Goal: Task Accomplishment & Management: Use online tool/utility

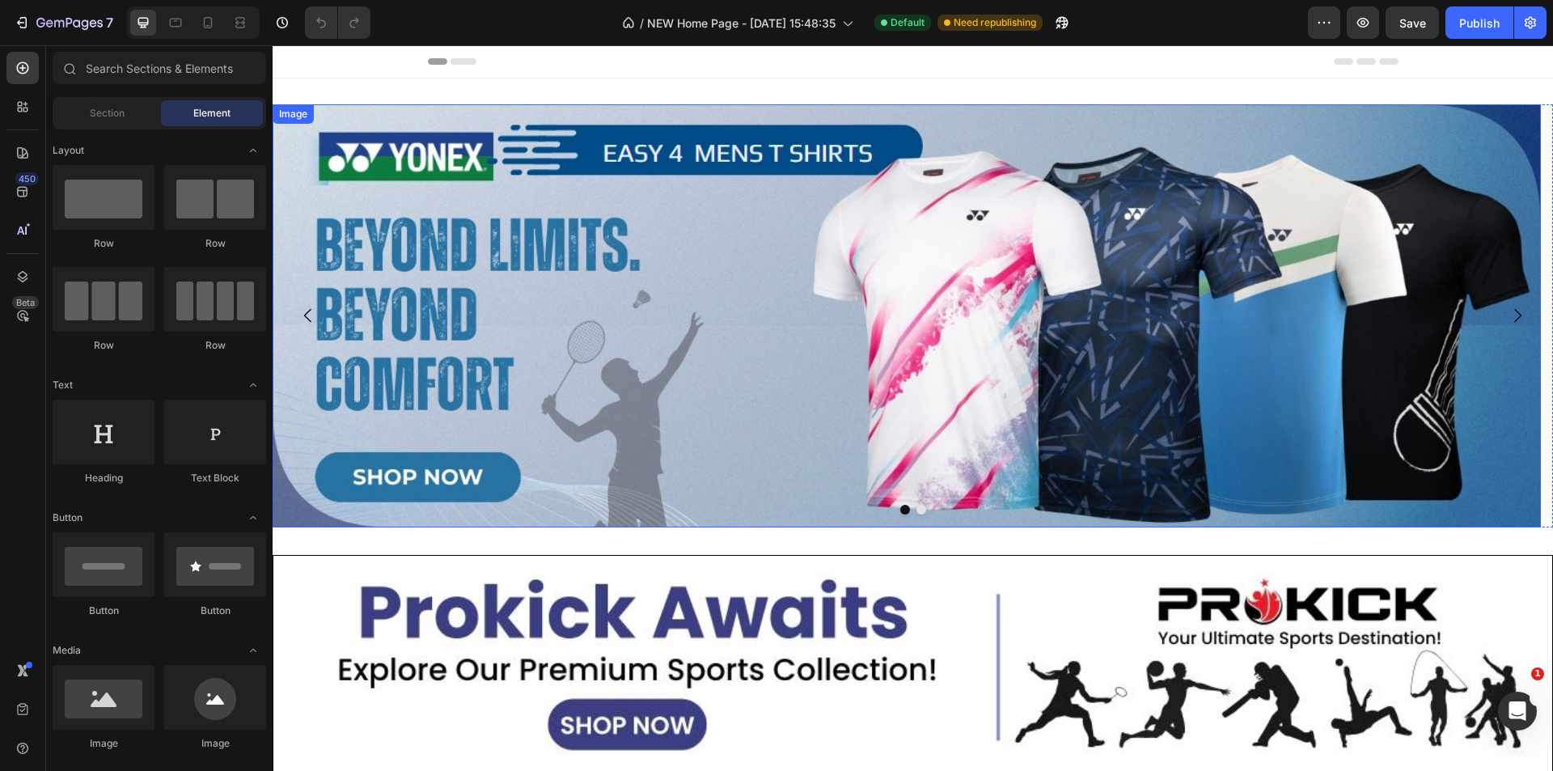
click at [903, 127] on img at bounding box center [907, 315] width 1268 height 423
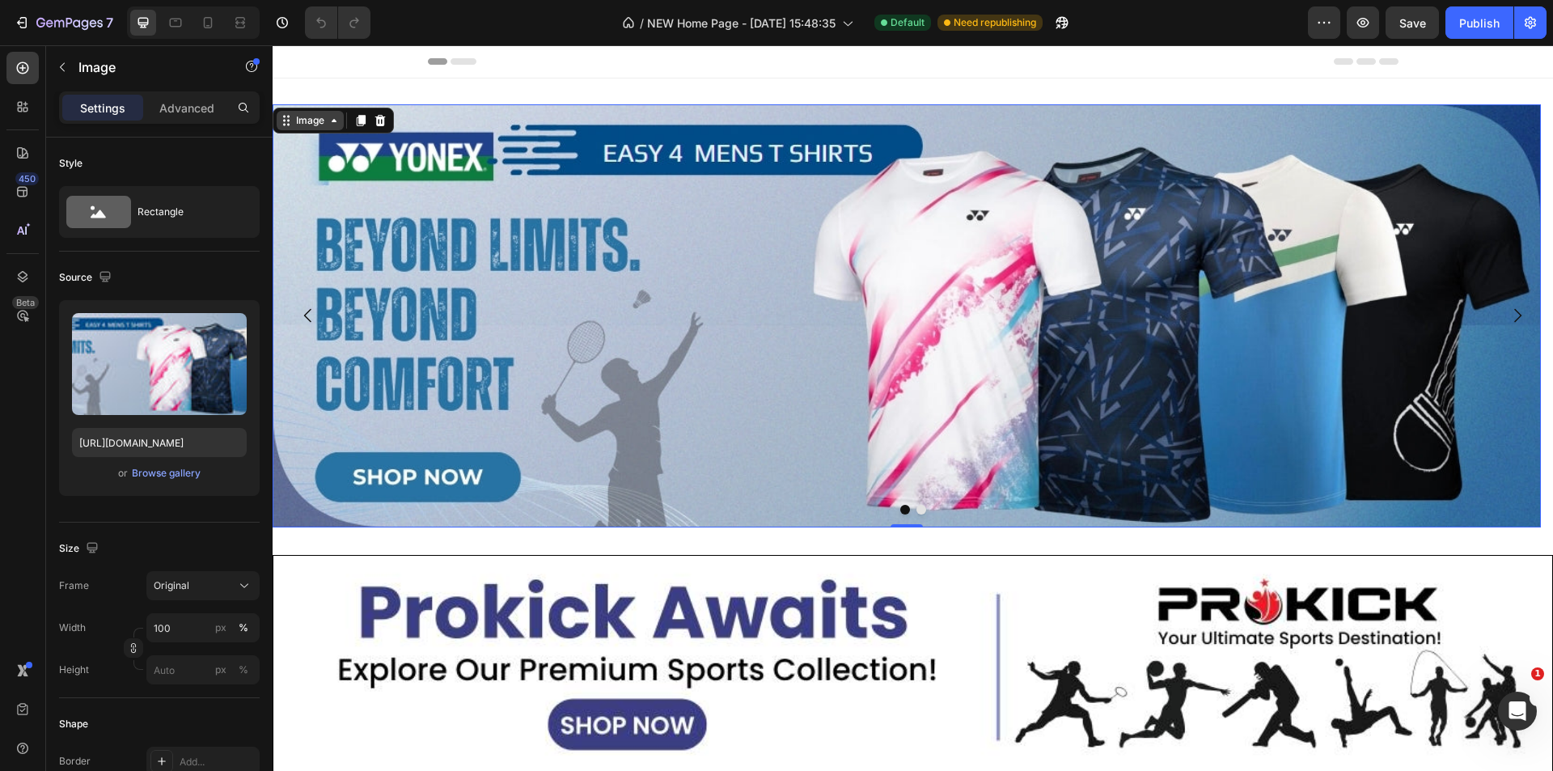
click at [312, 125] on div "Image" at bounding box center [310, 120] width 35 height 15
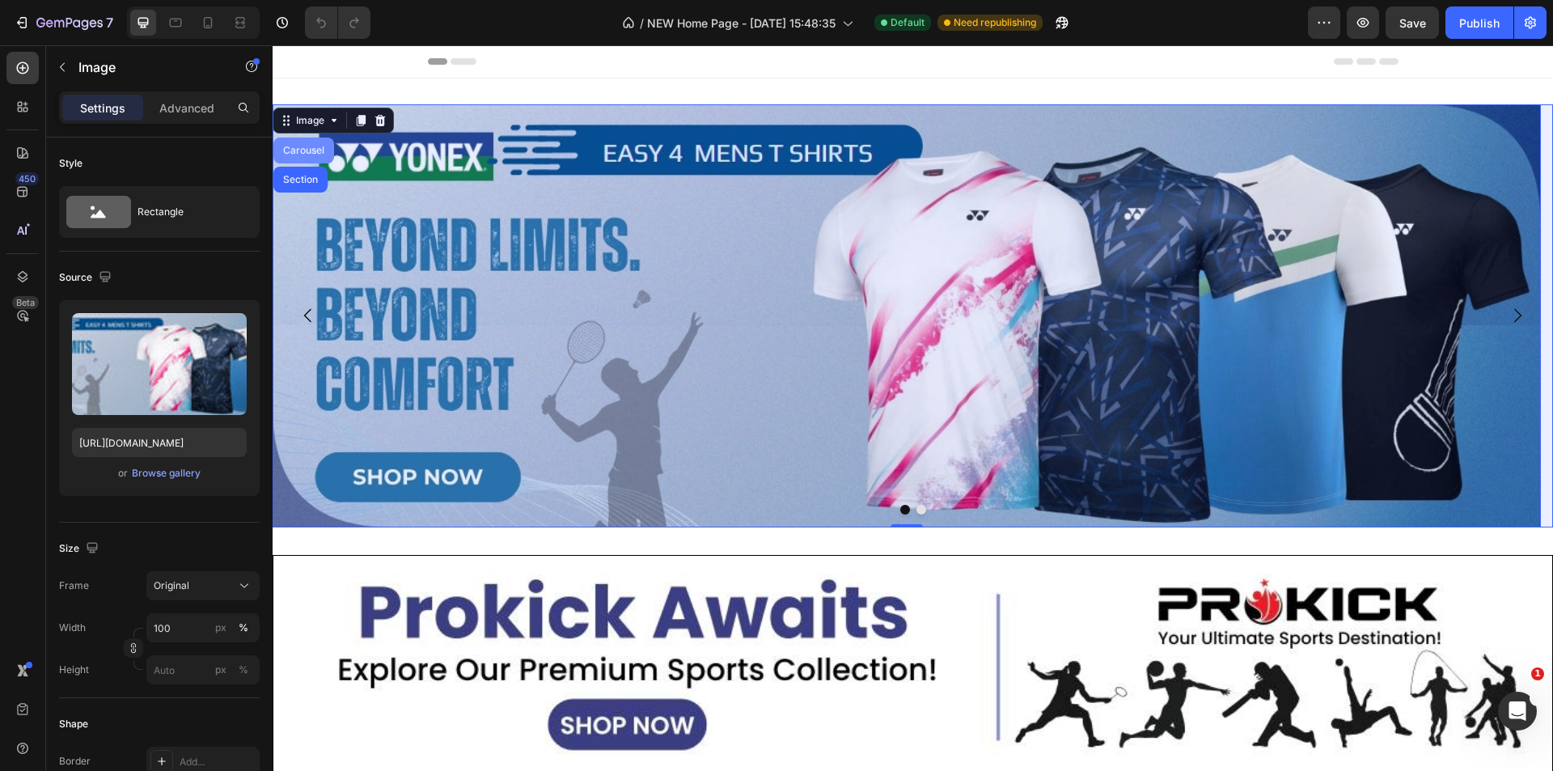
click at [307, 146] on div "Carousel" at bounding box center [304, 151] width 48 height 10
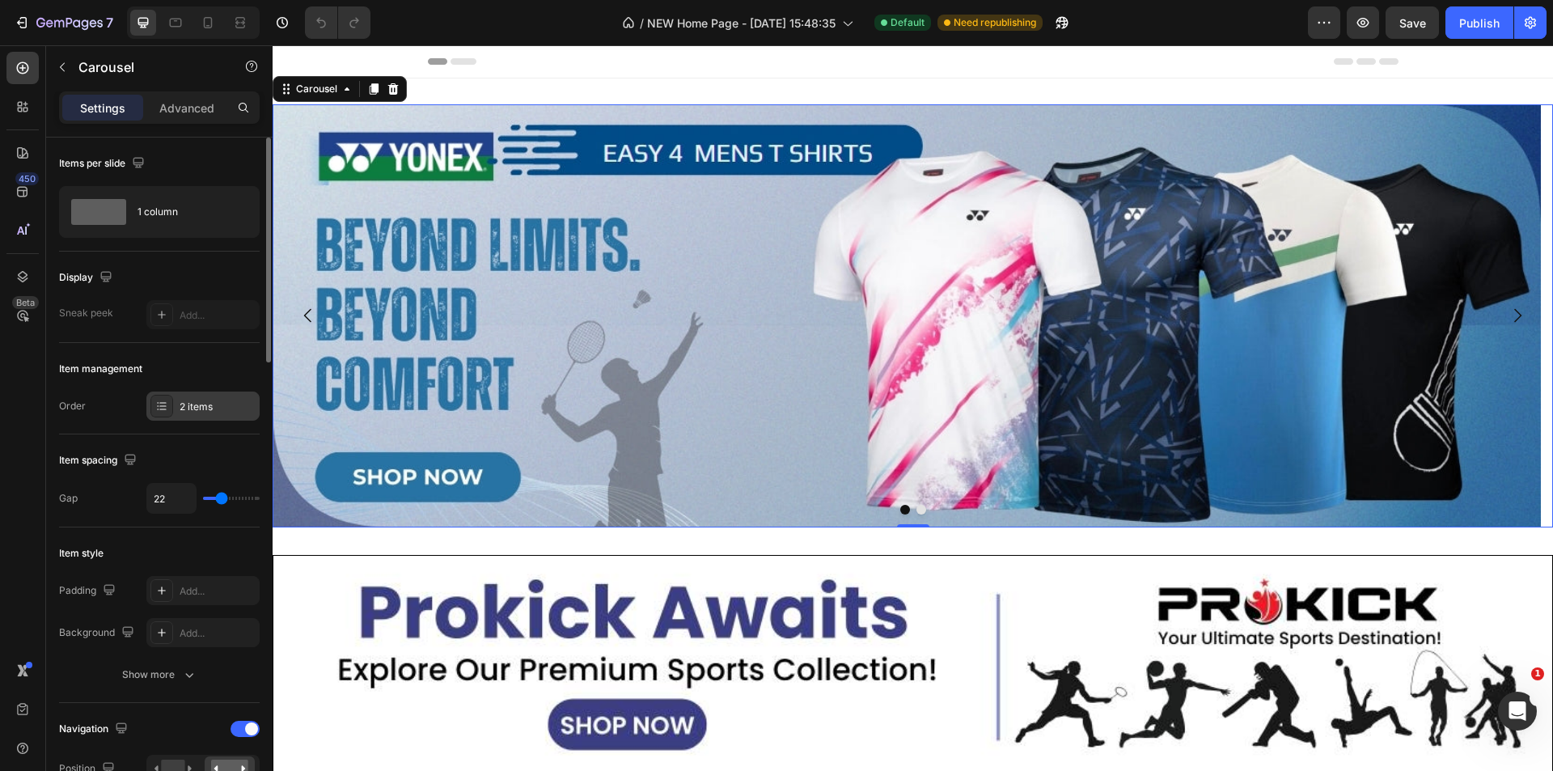
click at [197, 406] on div "2 items" at bounding box center [218, 407] width 76 height 15
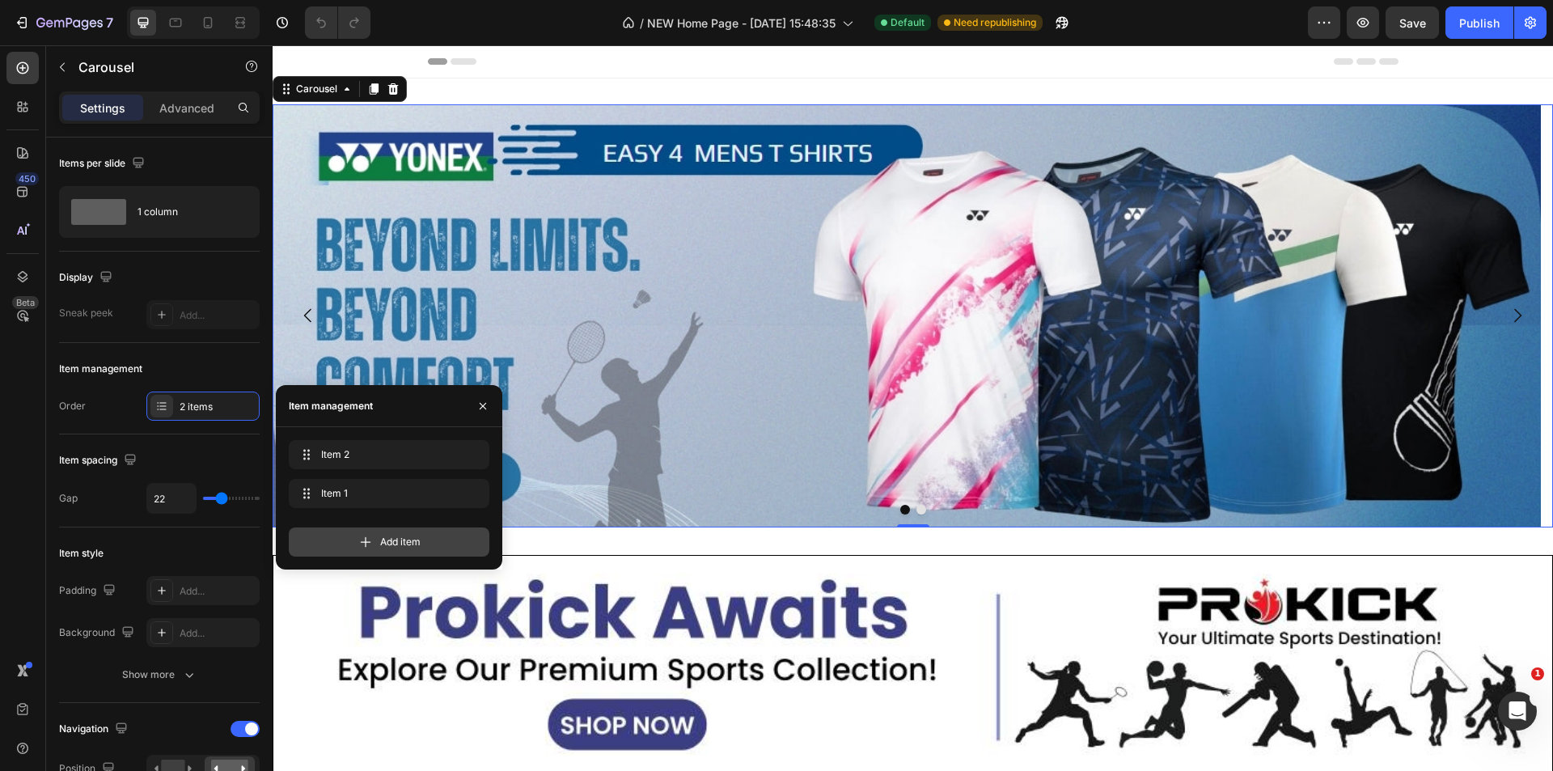
click at [365, 543] on icon at bounding box center [365, 542] width 16 height 16
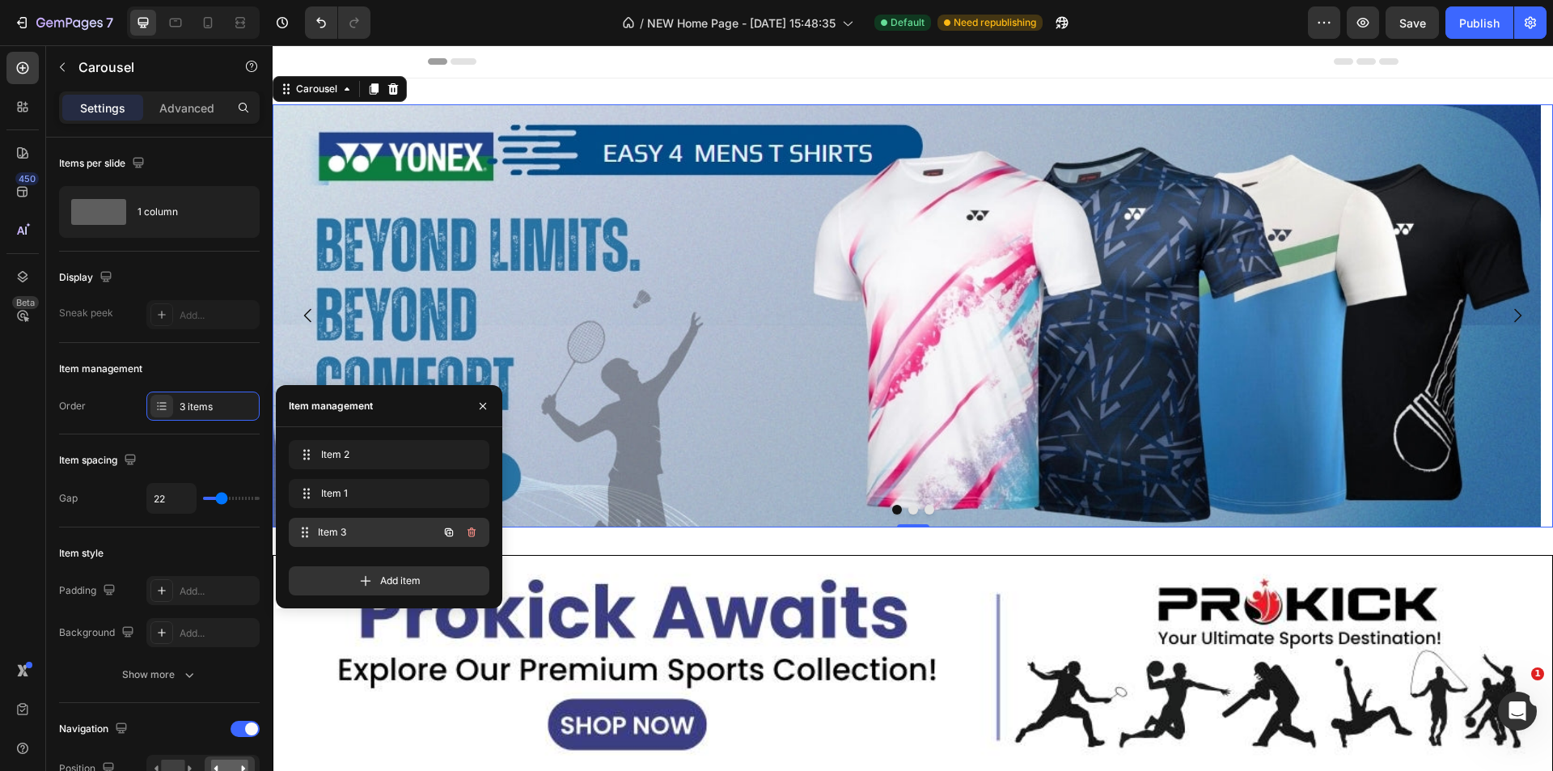
click at [371, 533] on span "Item 3" at bounding box center [378, 532] width 120 height 15
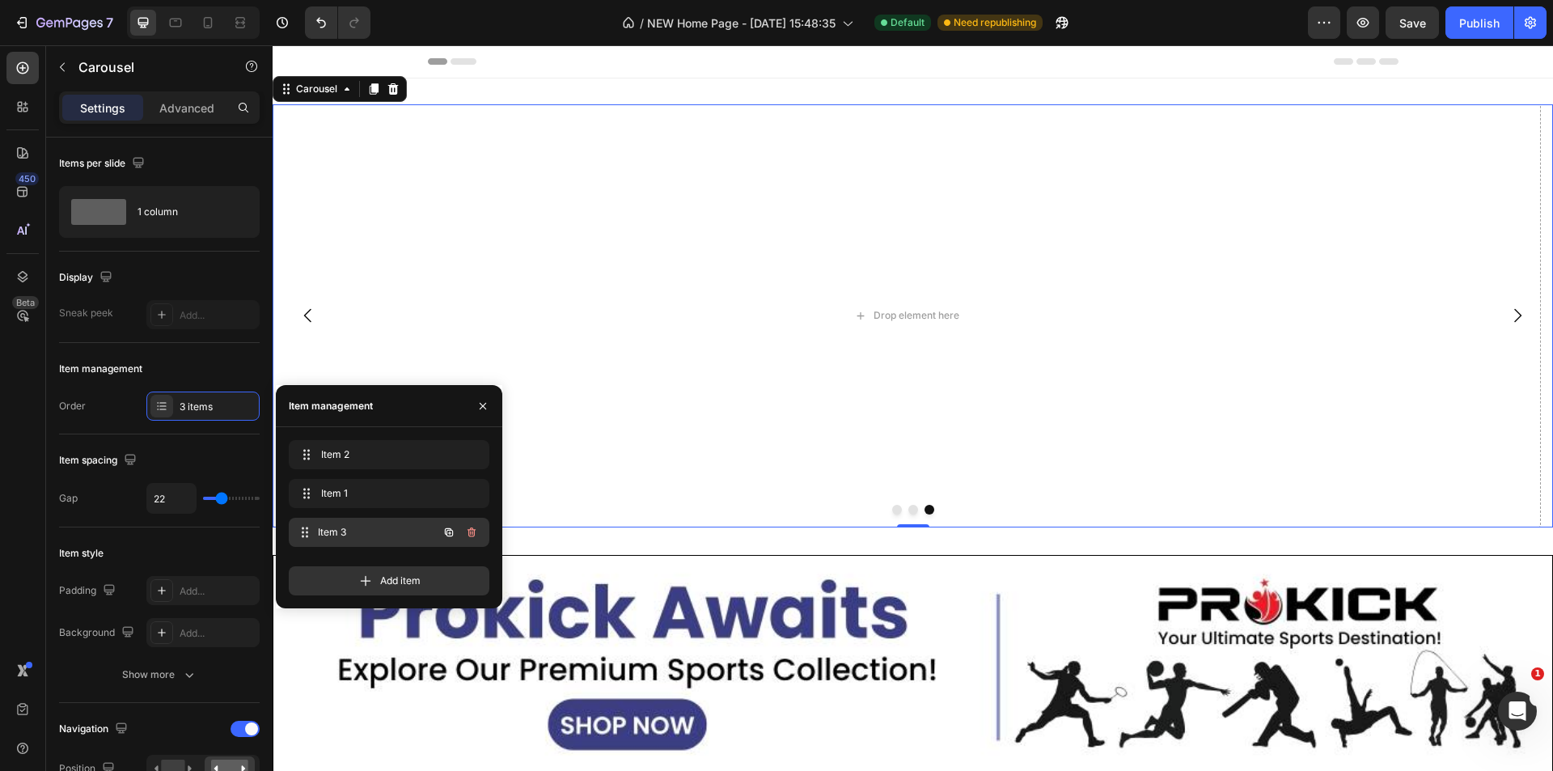
click at [338, 533] on span "Item 3" at bounding box center [378, 532] width 120 height 15
click at [385, 533] on span "Item 3" at bounding box center [378, 532] width 120 height 15
click at [454, 530] on icon "button" at bounding box center [448, 532] width 13 height 13
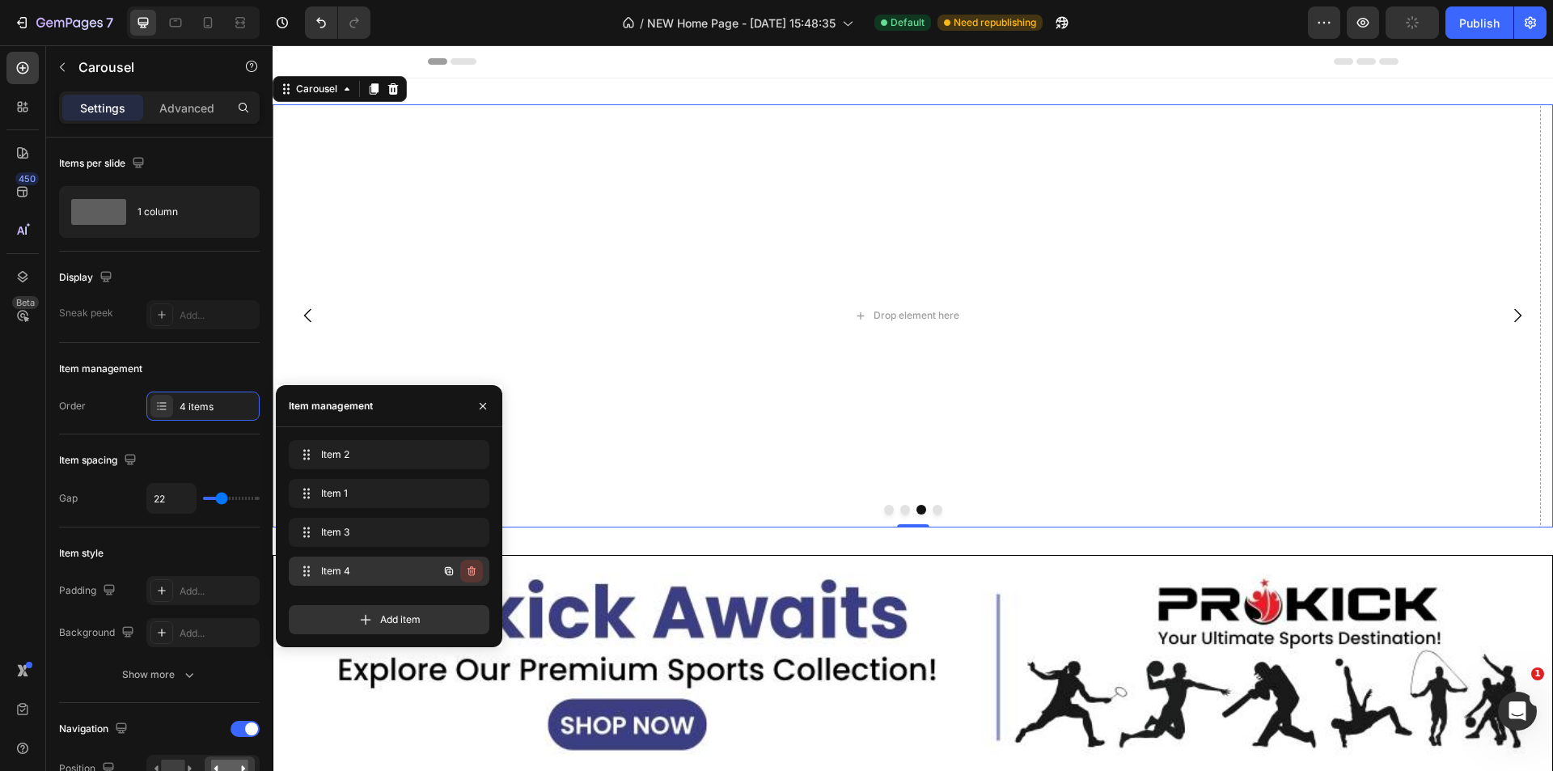
click at [474, 573] on icon "button" at bounding box center [471, 571] width 8 height 10
click at [455, 569] on div "Delete" at bounding box center [461, 571] width 30 height 15
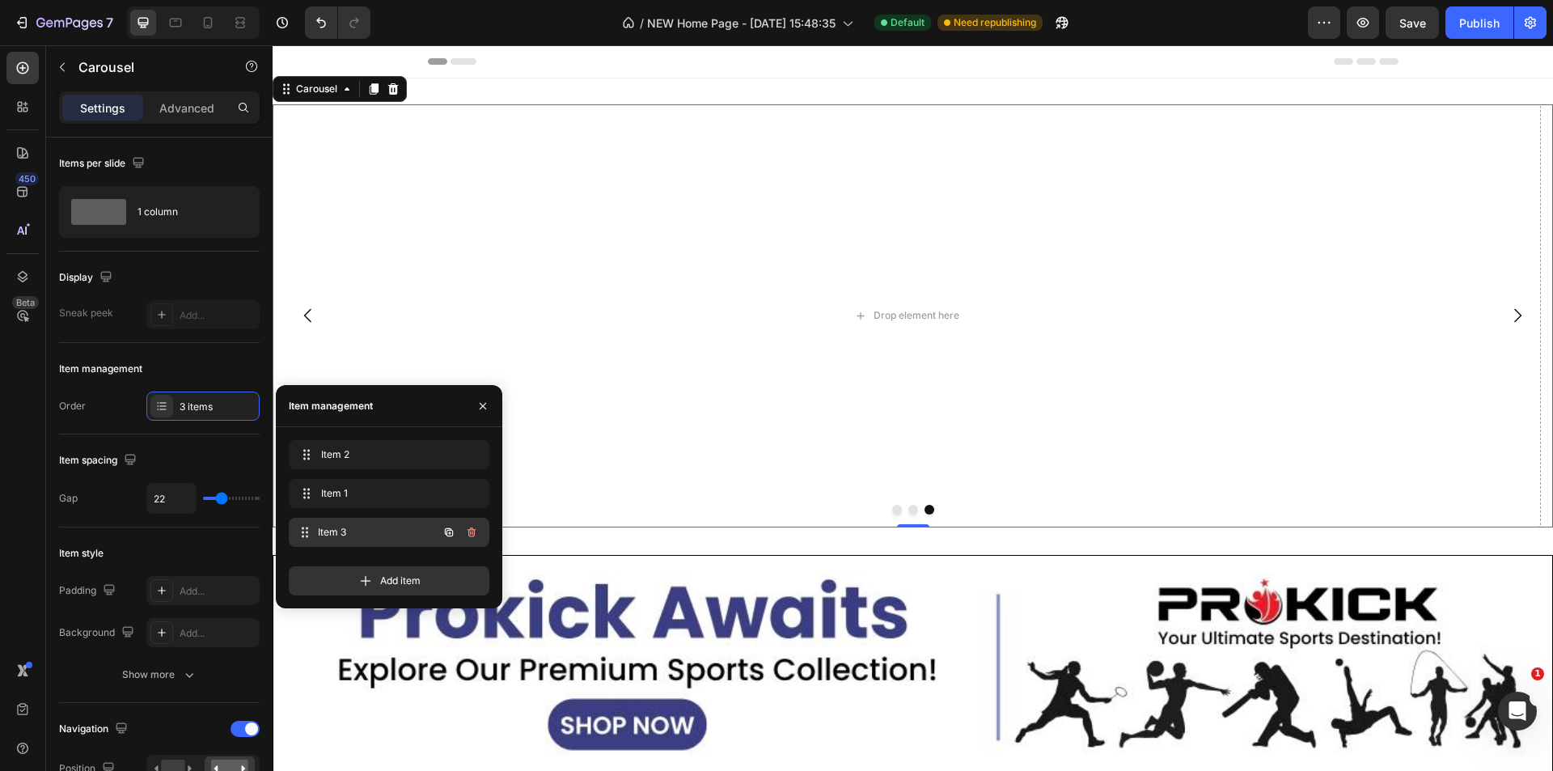
click at [362, 533] on span "Item 3" at bounding box center [378, 532] width 120 height 15
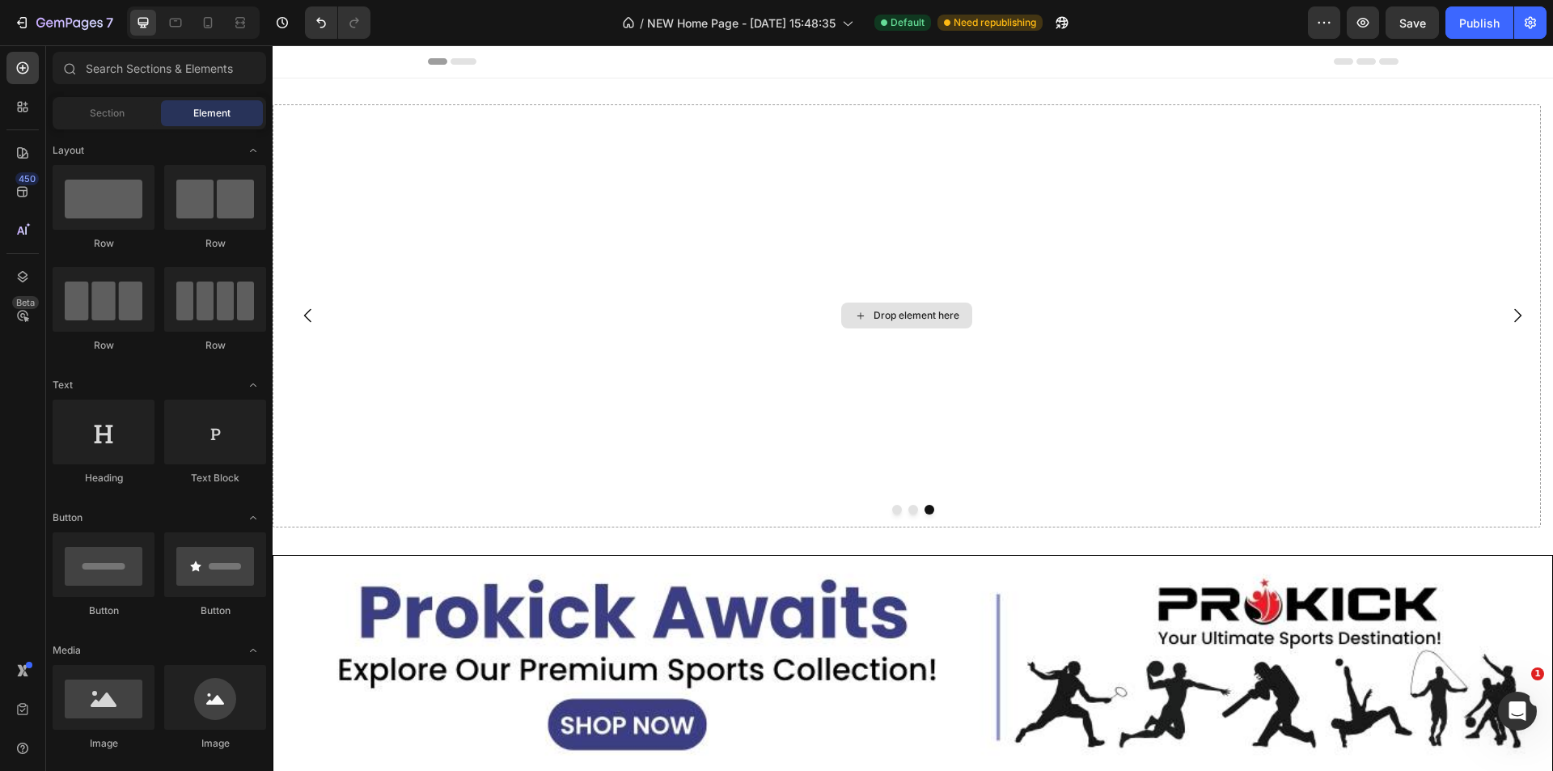
click at [900, 316] on div "Drop element here" at bounding box center [917, 315] width 86 height 13
click at [900, 312] on div "Drop element here" at bounding box center [917, 315] width 86 height 13
click at [887, 314] on div "Drop element here" at bounding box center [917, 315] width 86 height 13
click at [598, 308] on div "Drop element here" at bounding box center [907, 315] width 1268 height 423
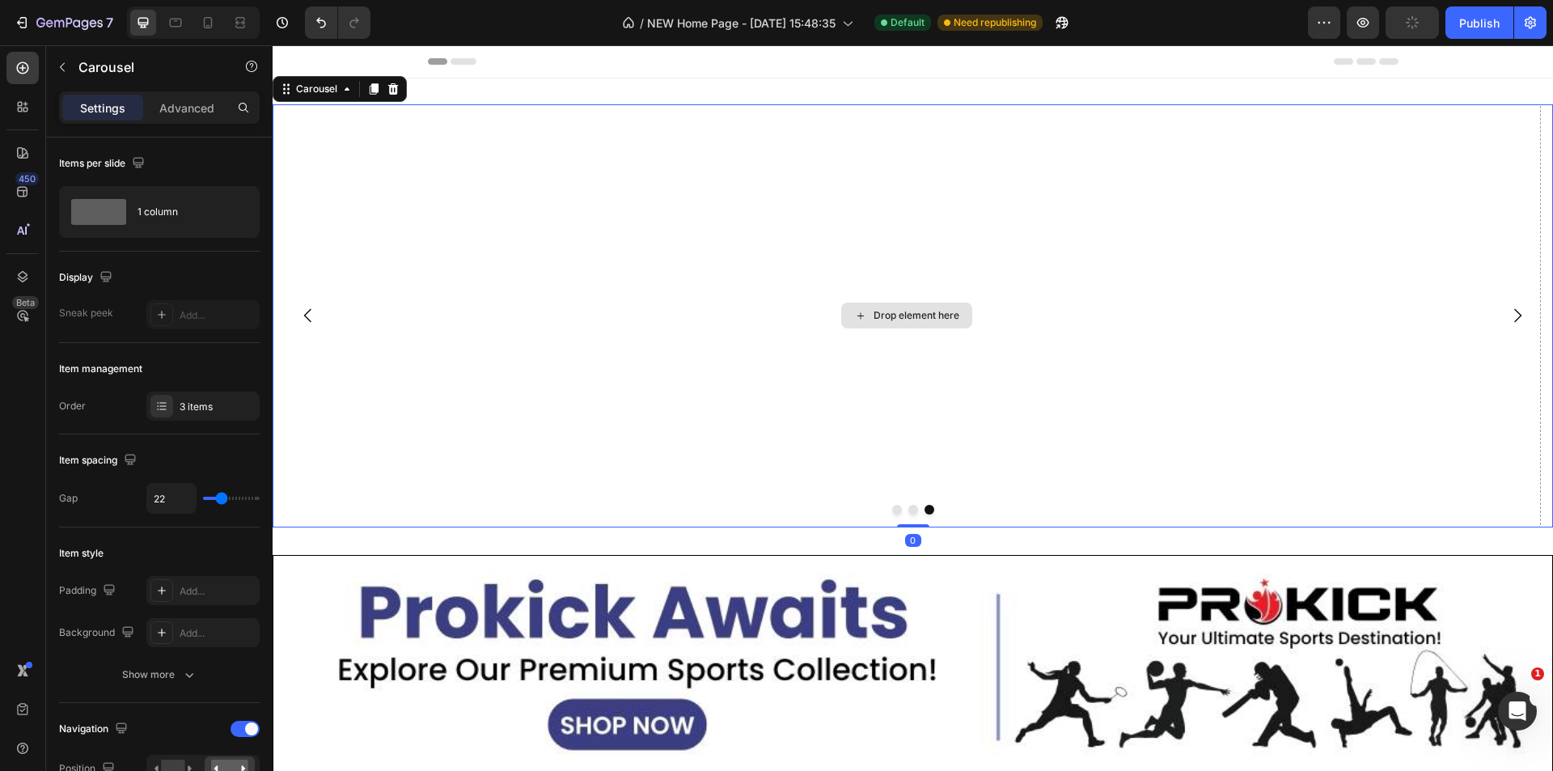
click at [863, 315] on icon at bounding box center [860, 315] width 6 height 6
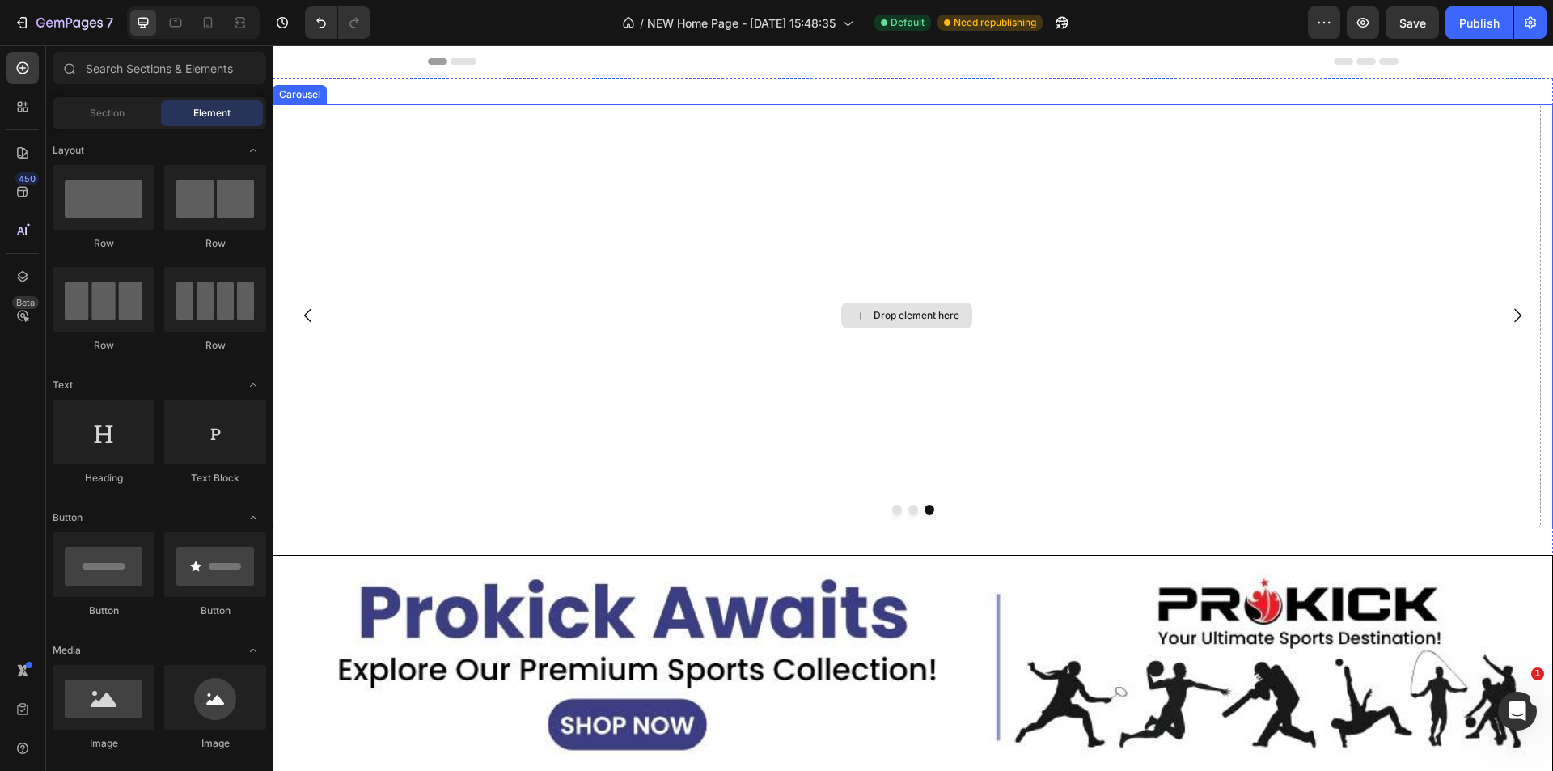
click at [941, 316] on div "Drop element here" at bounding box center [917, 315] width 86 height 13
click at [896, 192] on div "Drop element here" at bounding box center [907, 315] width 1268 height 423
click at [869, 315] on div "Drop element here" at bounding box center [906, 315] width 131 height 26
click at [609, 400] on div "Drop element here" at bounding box center [907, 315] width 1268 height 423
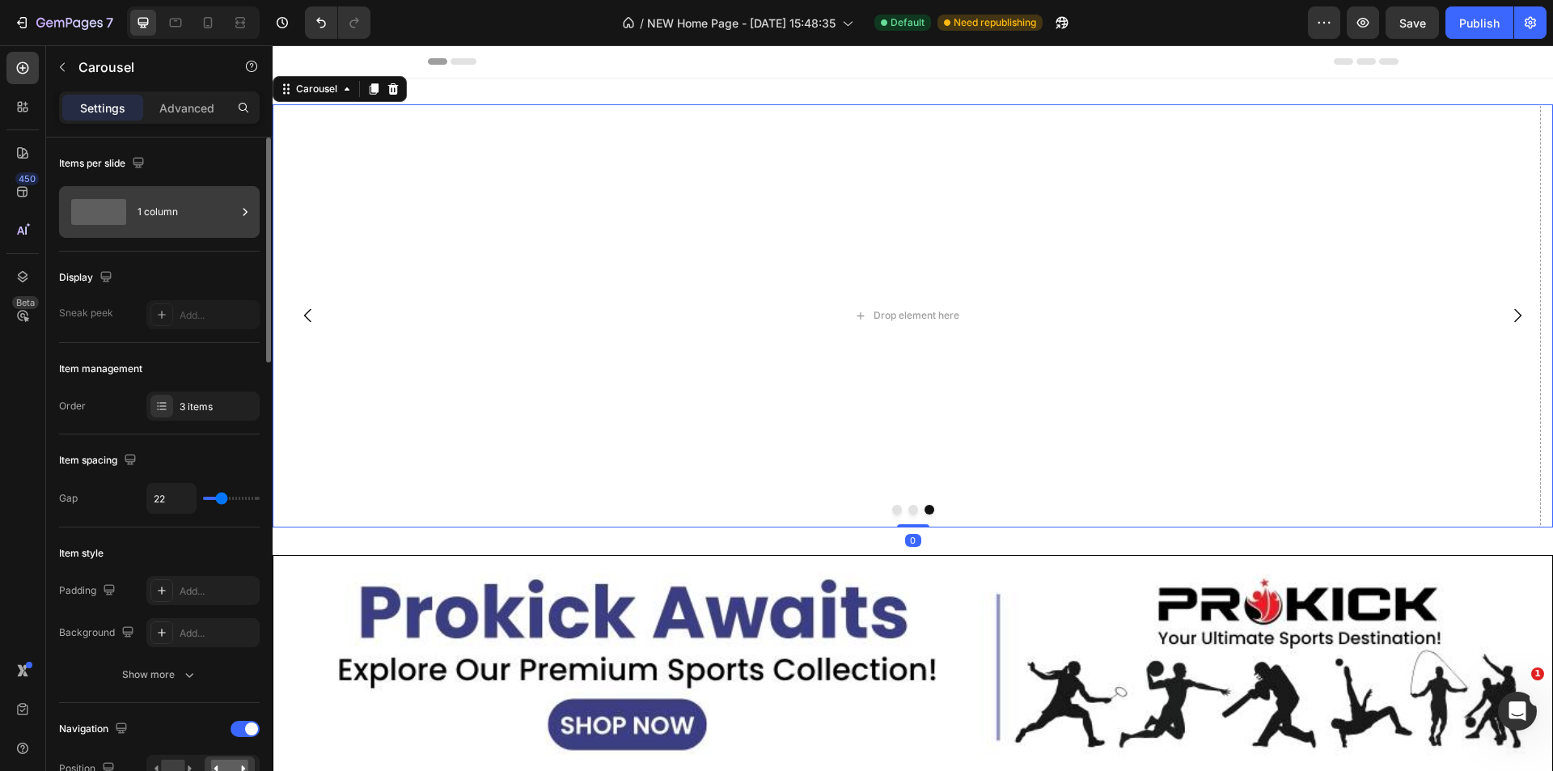
click at [161, 216] on div "1 column" at bounding box center [186, 211] width 99 height 37
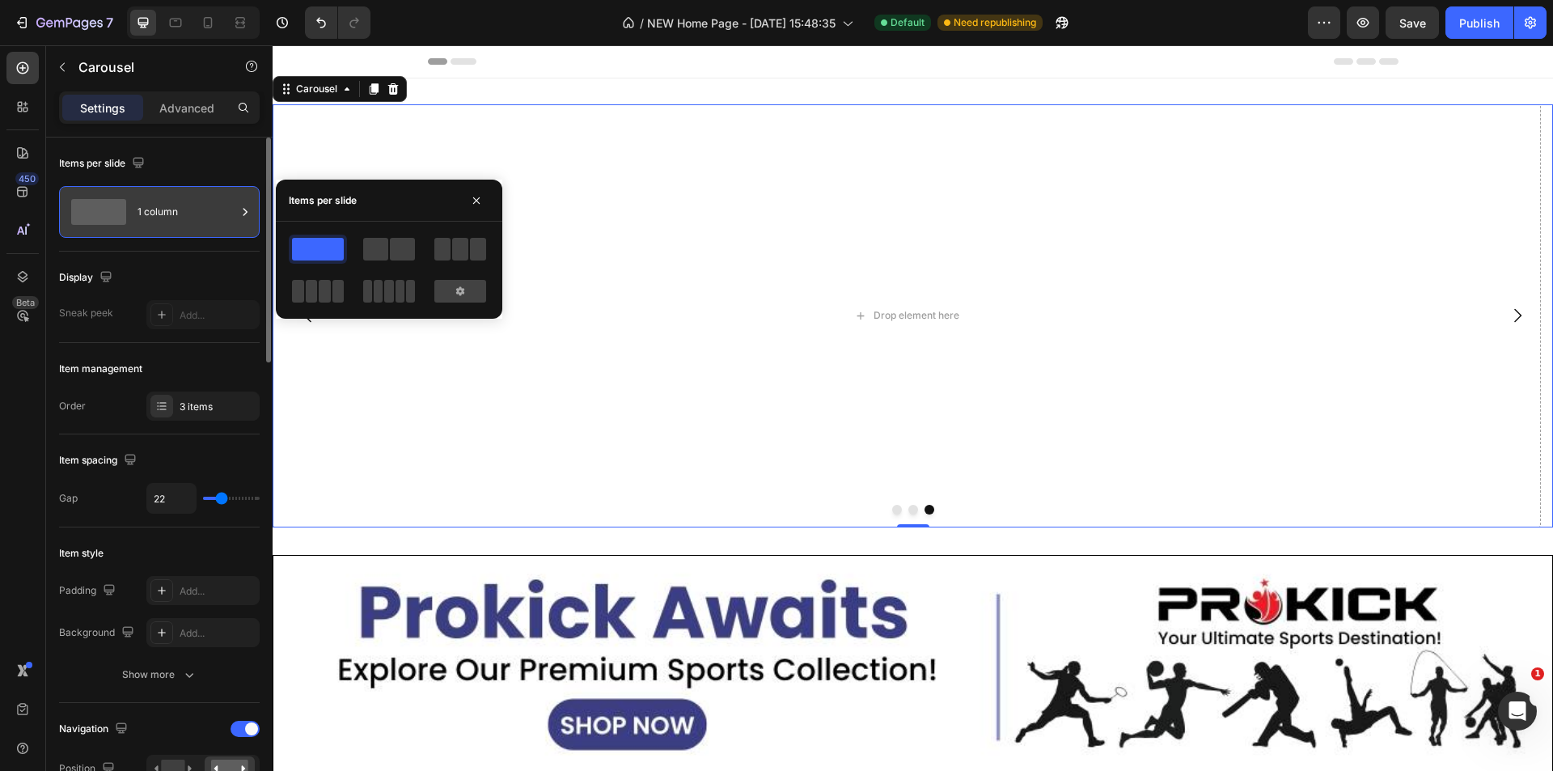
click at [161, 216] on div "1 column" at bounding box center [186, 211] width 99 height 37
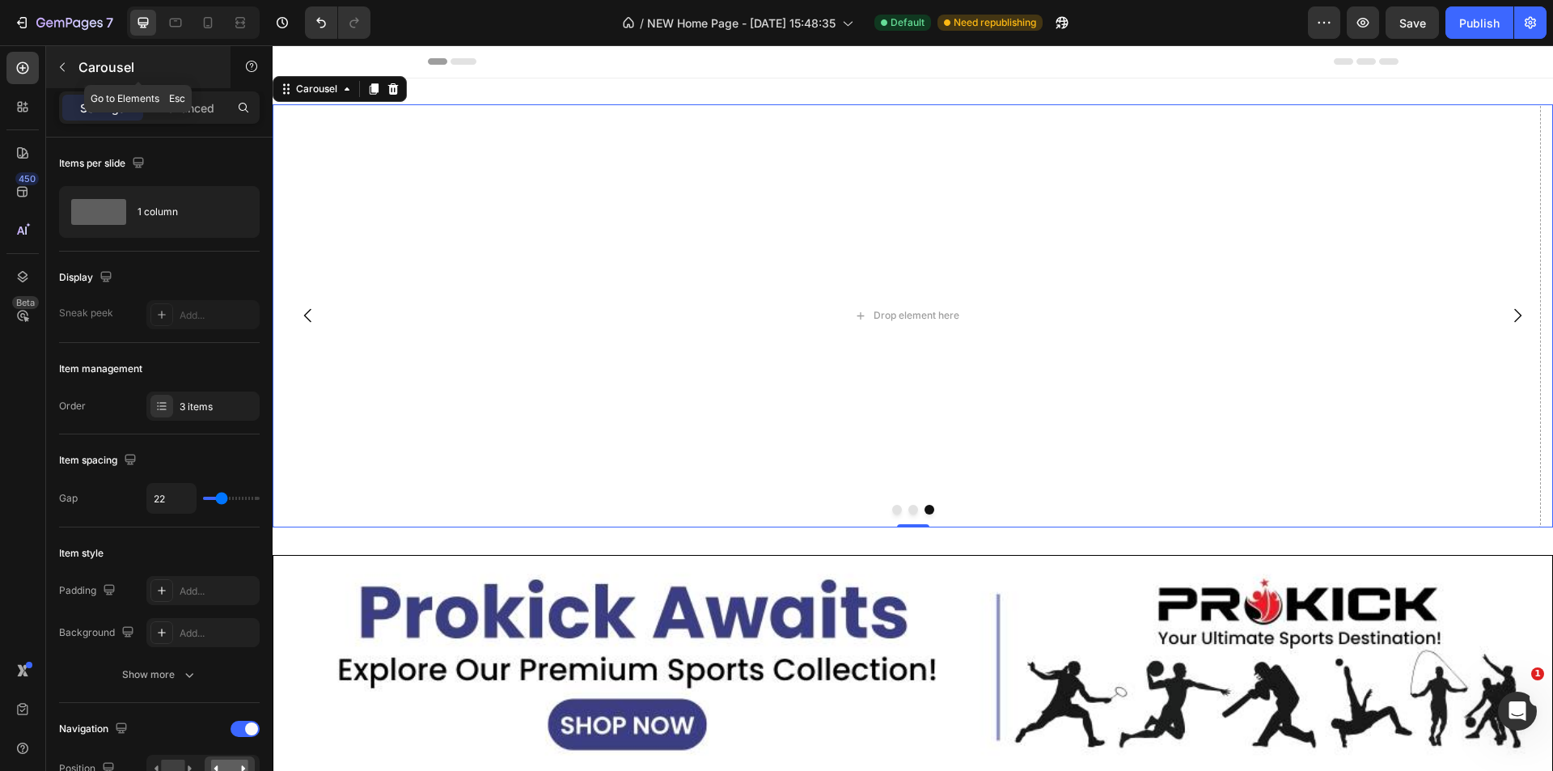
click at [61, 68] on icon "button" at bounding box center [62, 67] width 5 height 9
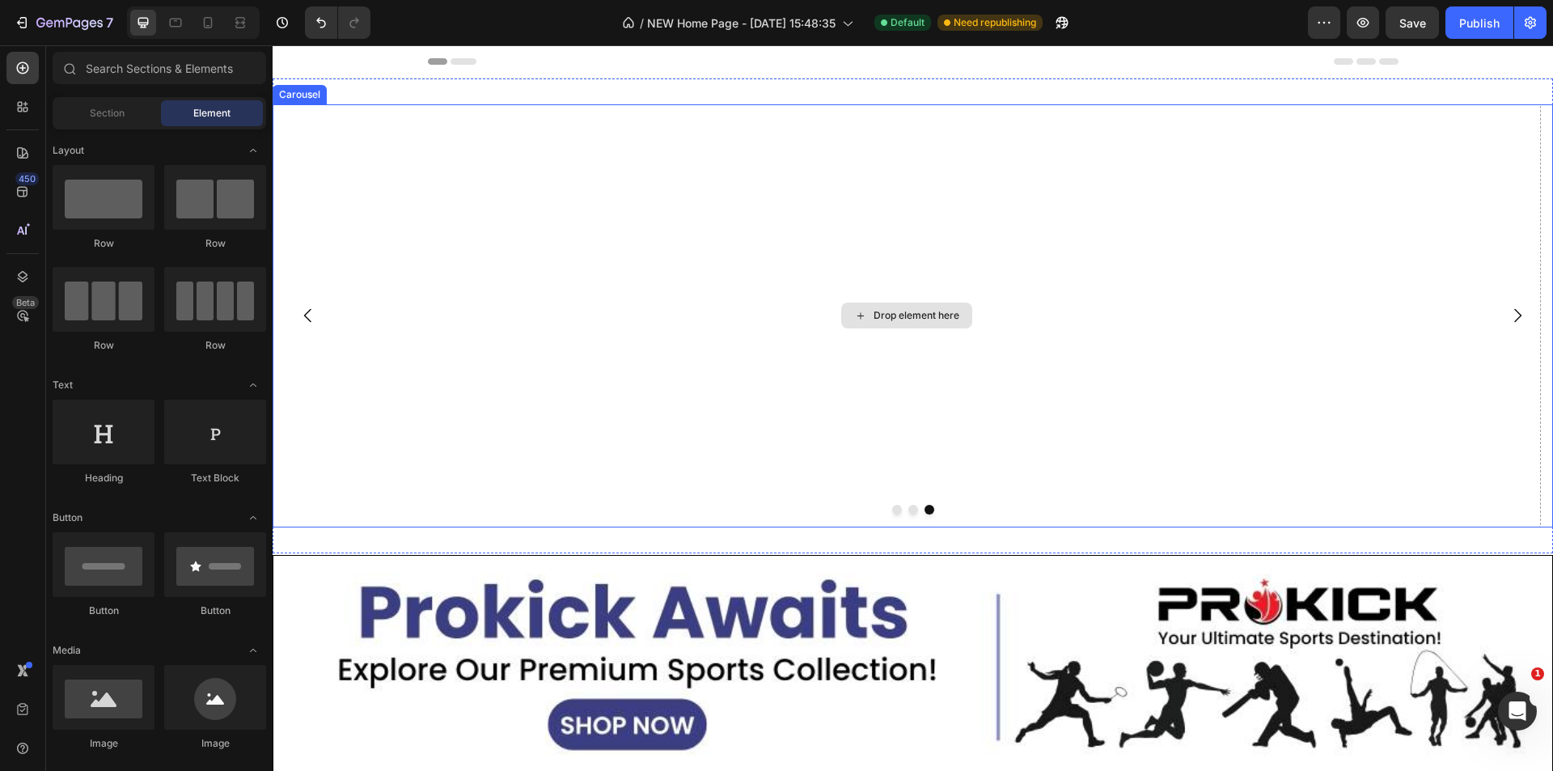
click at [915, 294] on div "Drop element here" at bounding box center [907, 315] width 1268 height 423
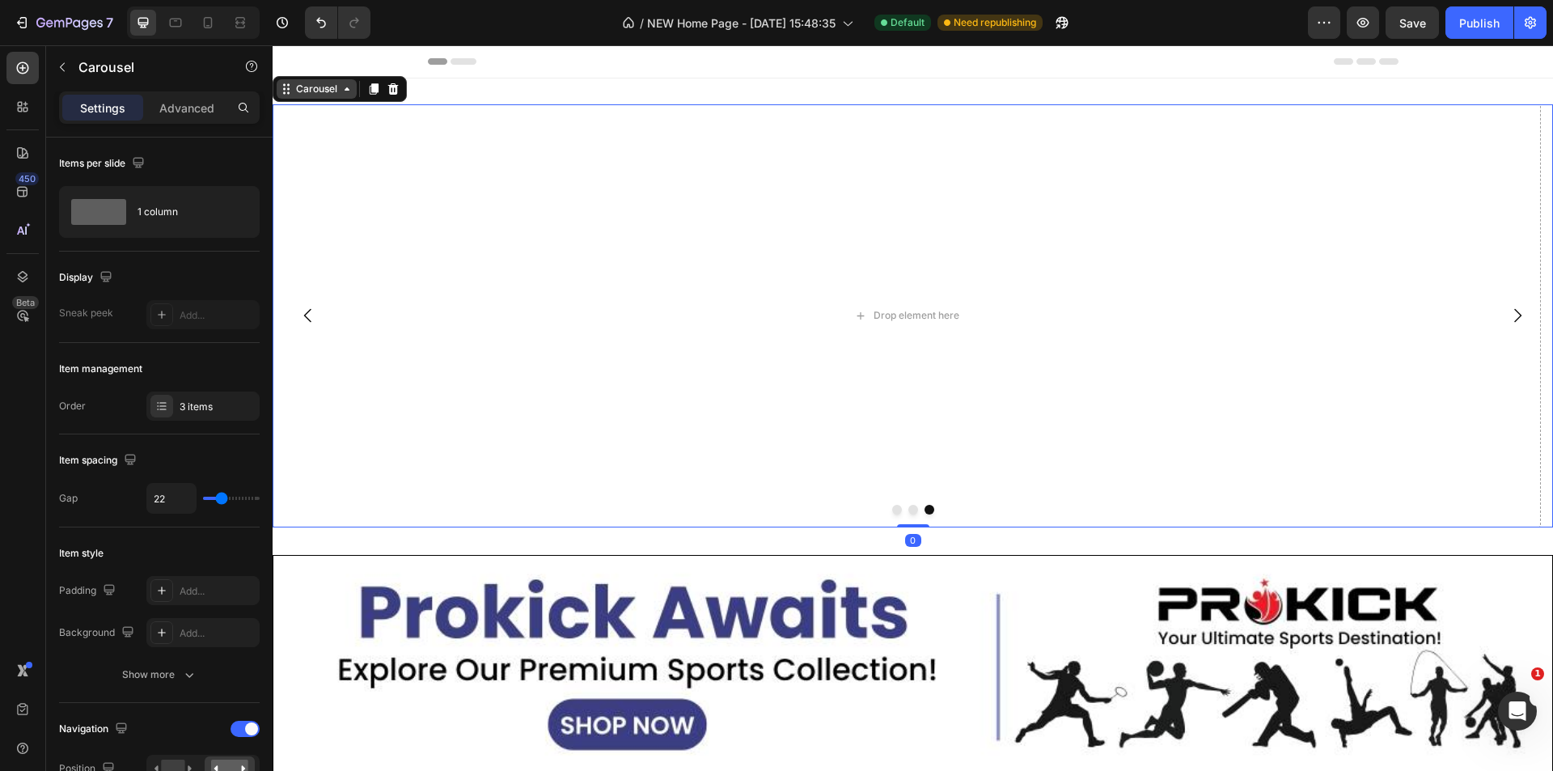
click at [319, 96] on div "Carousel" at bounding box center [317, 88] width 80 height 19
click at [339, 95] on div "Carousel" at bounding box center [317, 89] width 48 height 15
click at [347, 96] on div "Carousel" at bounding box center [317, 88] width 80 height 19
click at [346, 96] on div "Carousel" at bounding box center [317, 88] width 80 height 19
click at [708, 333] on div "Drop element here" at bounding box center [907, 315] width 1268 height 423
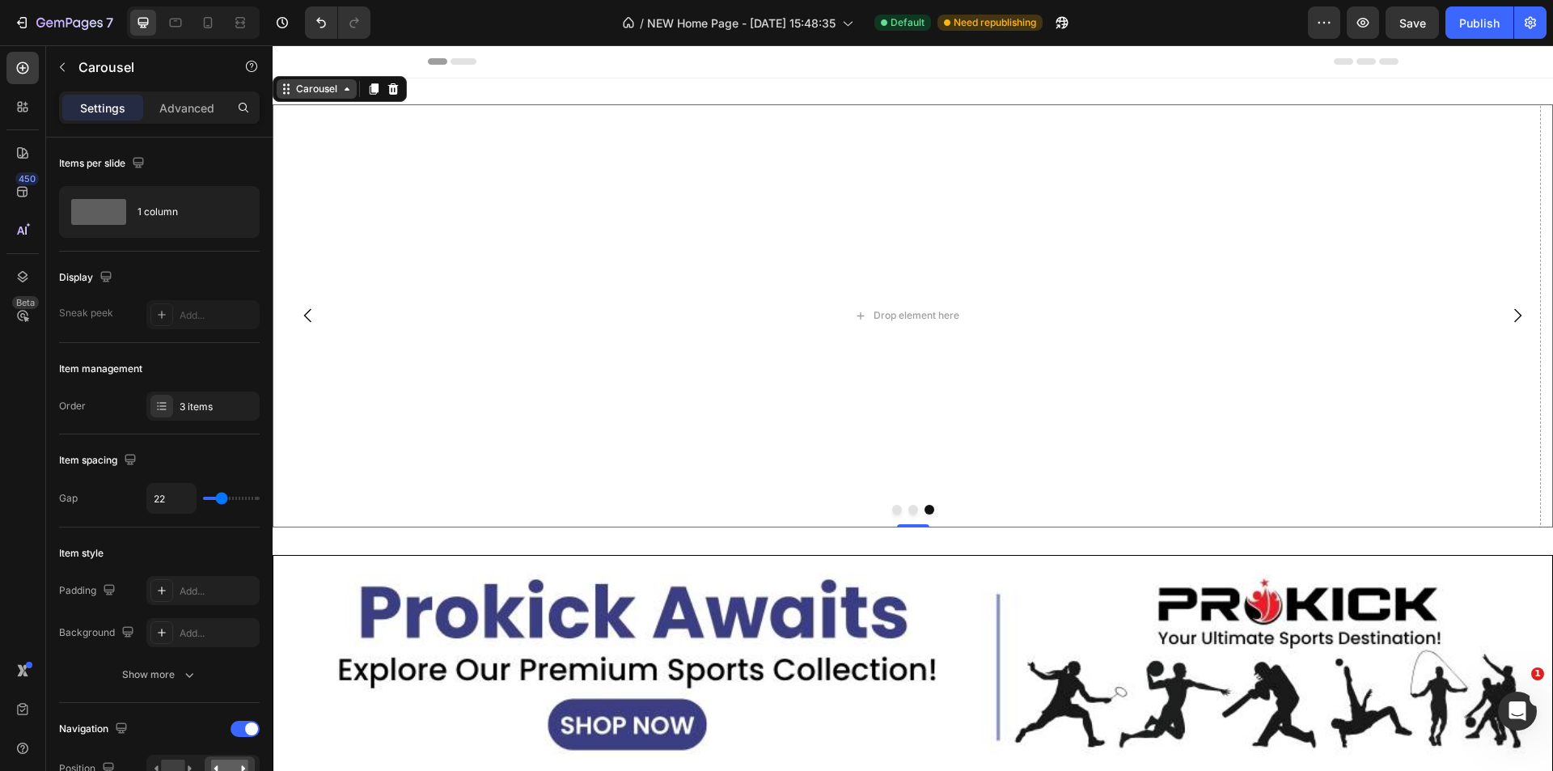
click at [346, 95] on div "Carousel" at bounding box center [317, 88] width 80 height 19
click at [292, 91] on icon at bounding box center [286, 88] width 13 height 13
click at [854, 260] on div "Drop element here" at bounding box center [907, 315] width 1268 height 423
click at [892, 510] on button "Dot" at bounding box center [897, 510] width 10 height 10
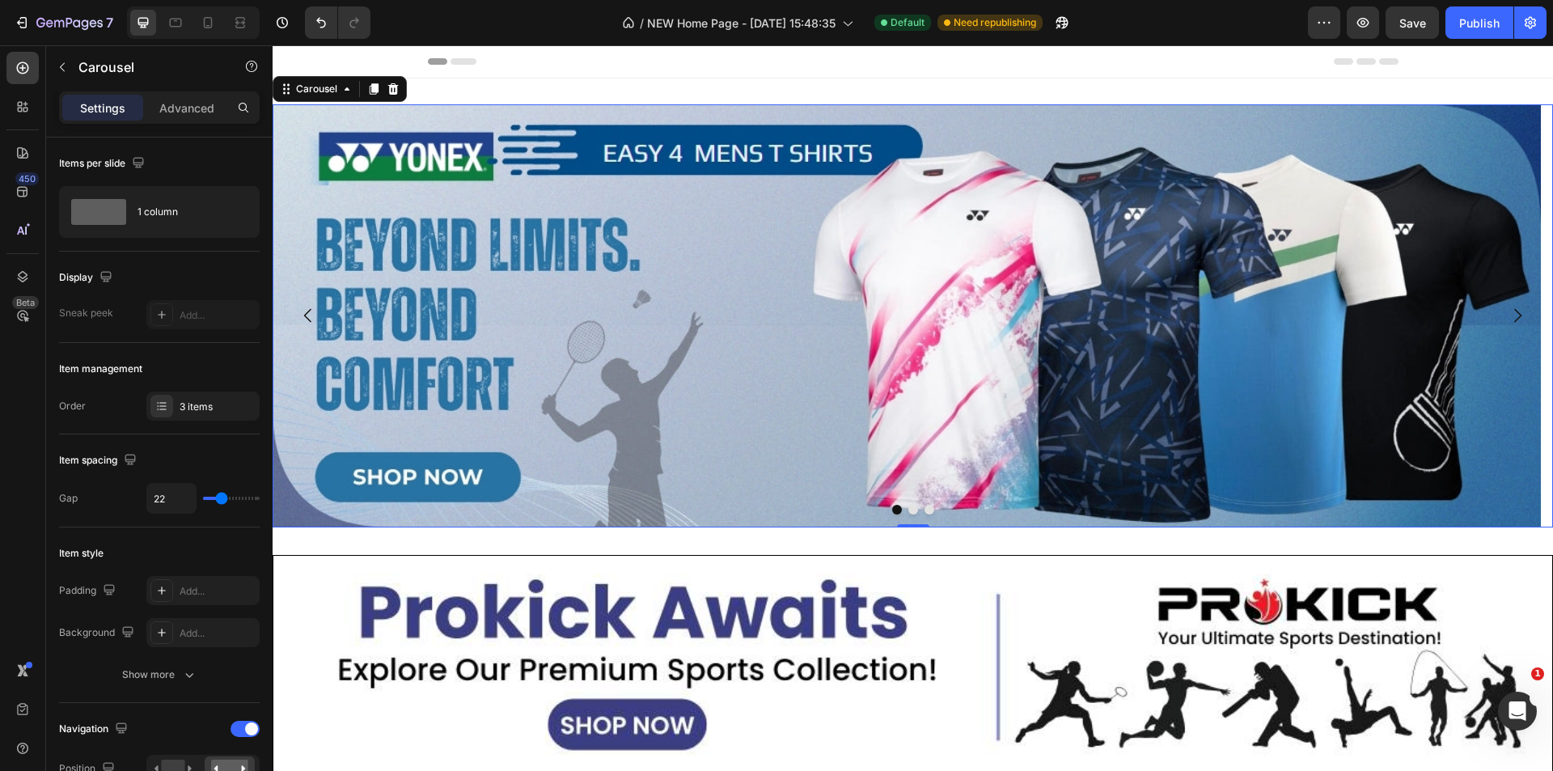
click at [908, 510] on button "Dot" at bounding box center [913, 510] width 10 height 10
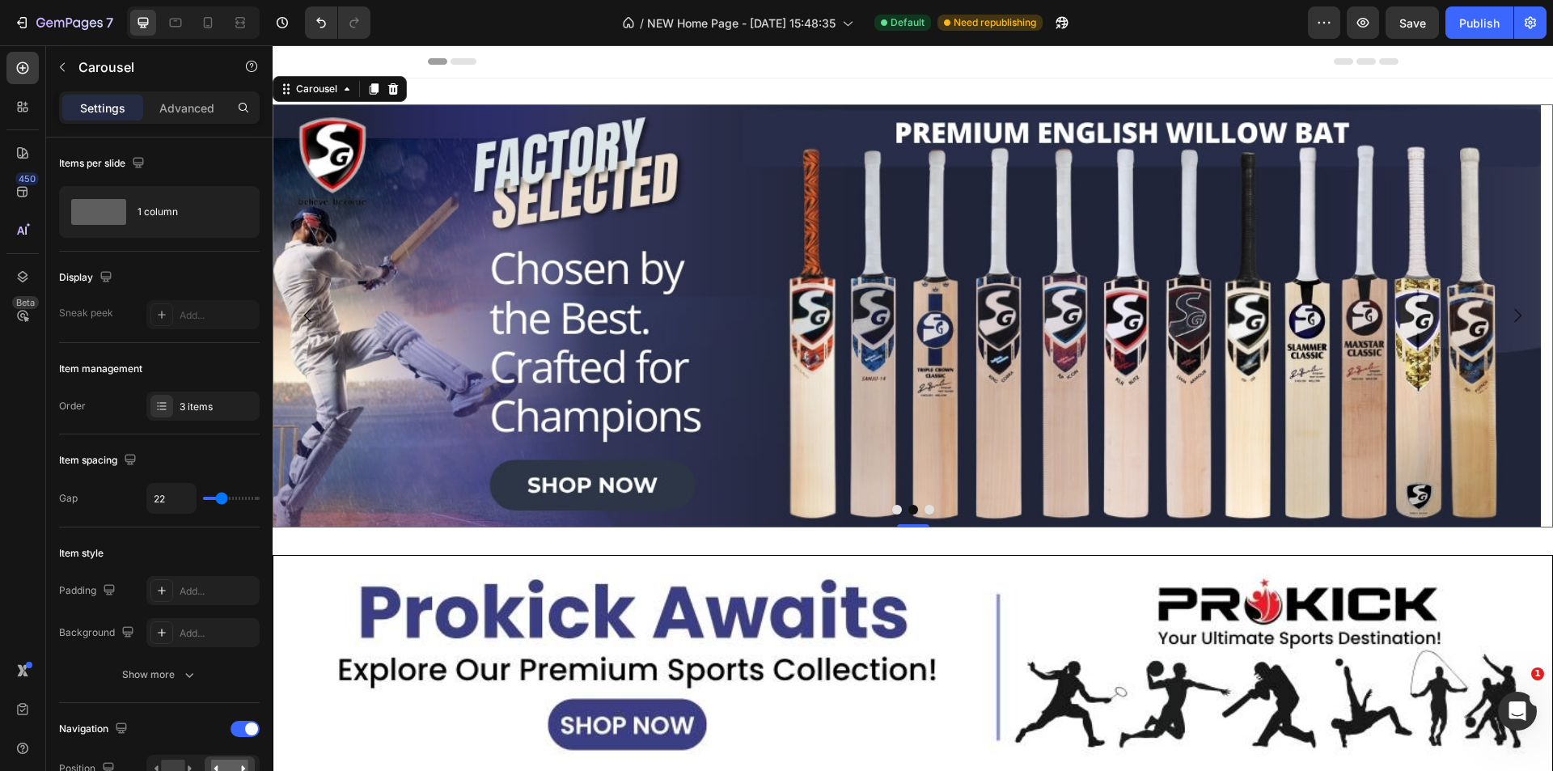
click at [924, 511] on button "Dot" at bounding box center [929, 510] width 10 height 10
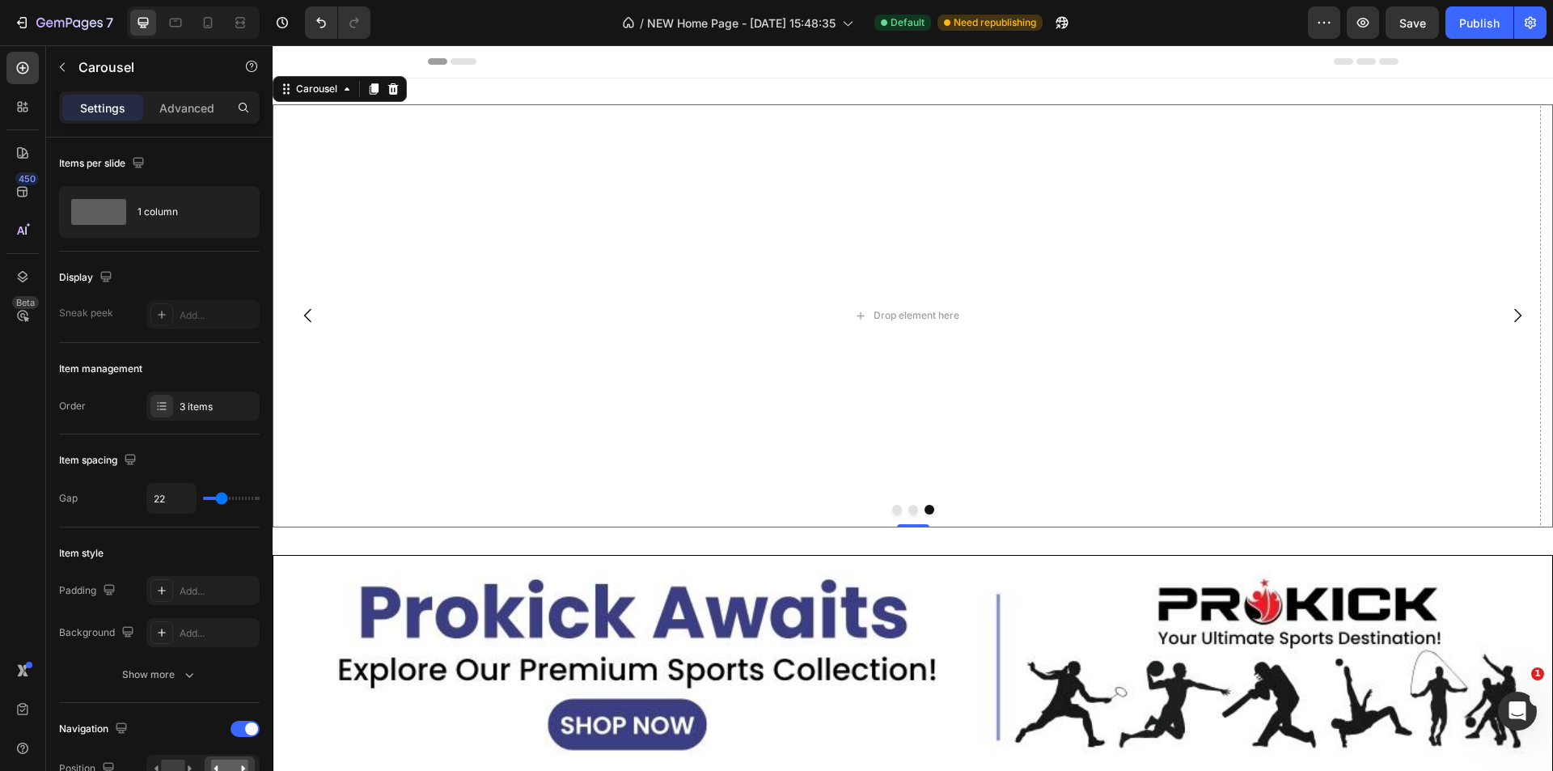
click at [909, 513] on button "Dot" at bounding box center [913, 510] width 10 height 10
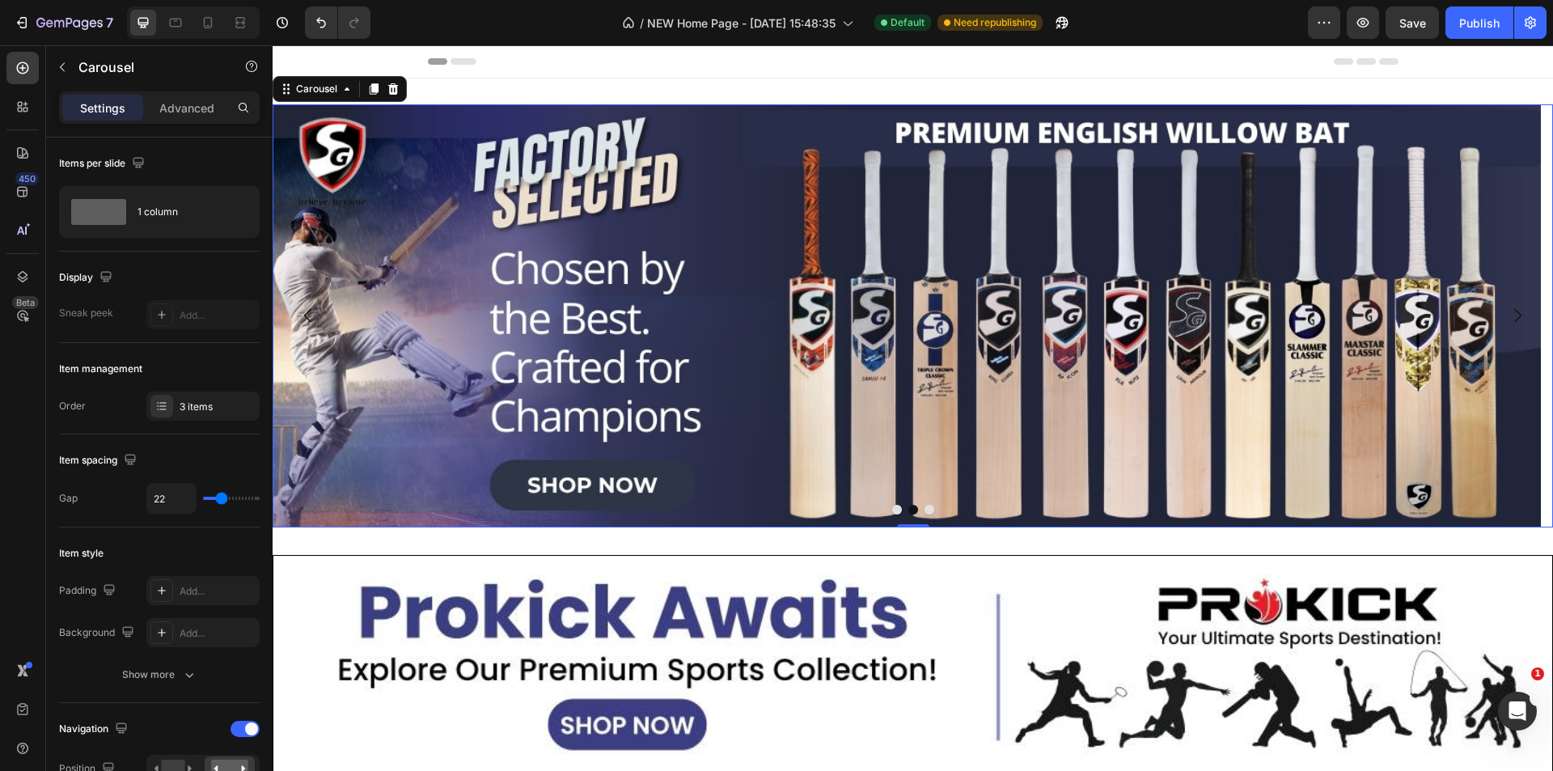
click at [924, 508] on button "Dot" at bounding box center [929, 510] width 10 height 10
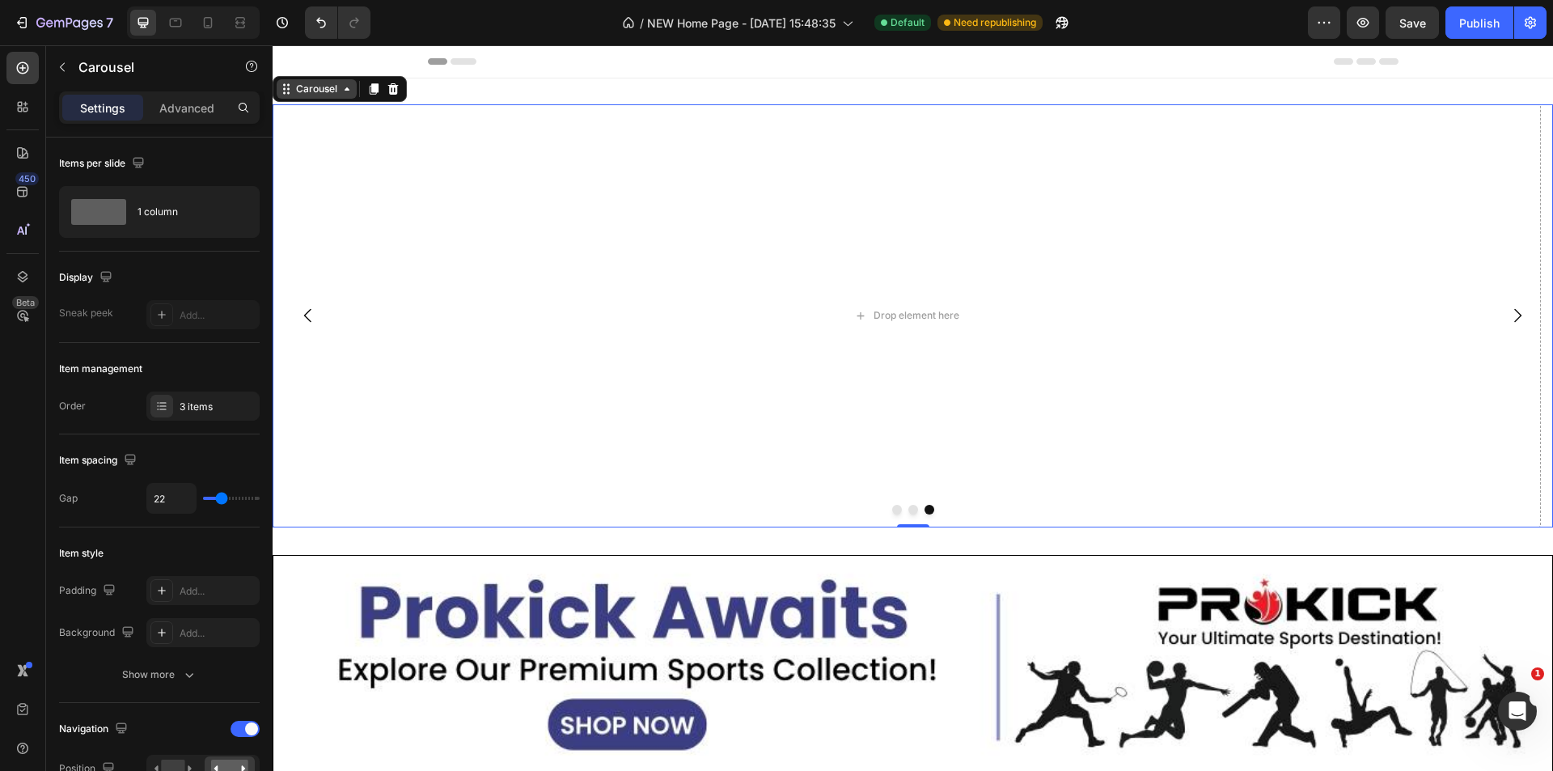
click at [324, 95] on div "Carousel" at bounding box center [317, 89] width 48 height 15
click at [347, 95] on icon at bounding box center [347, 88] width 13 height 13
click at [398, 92] on icon at bounding box center [393, 88] width 13 height 13
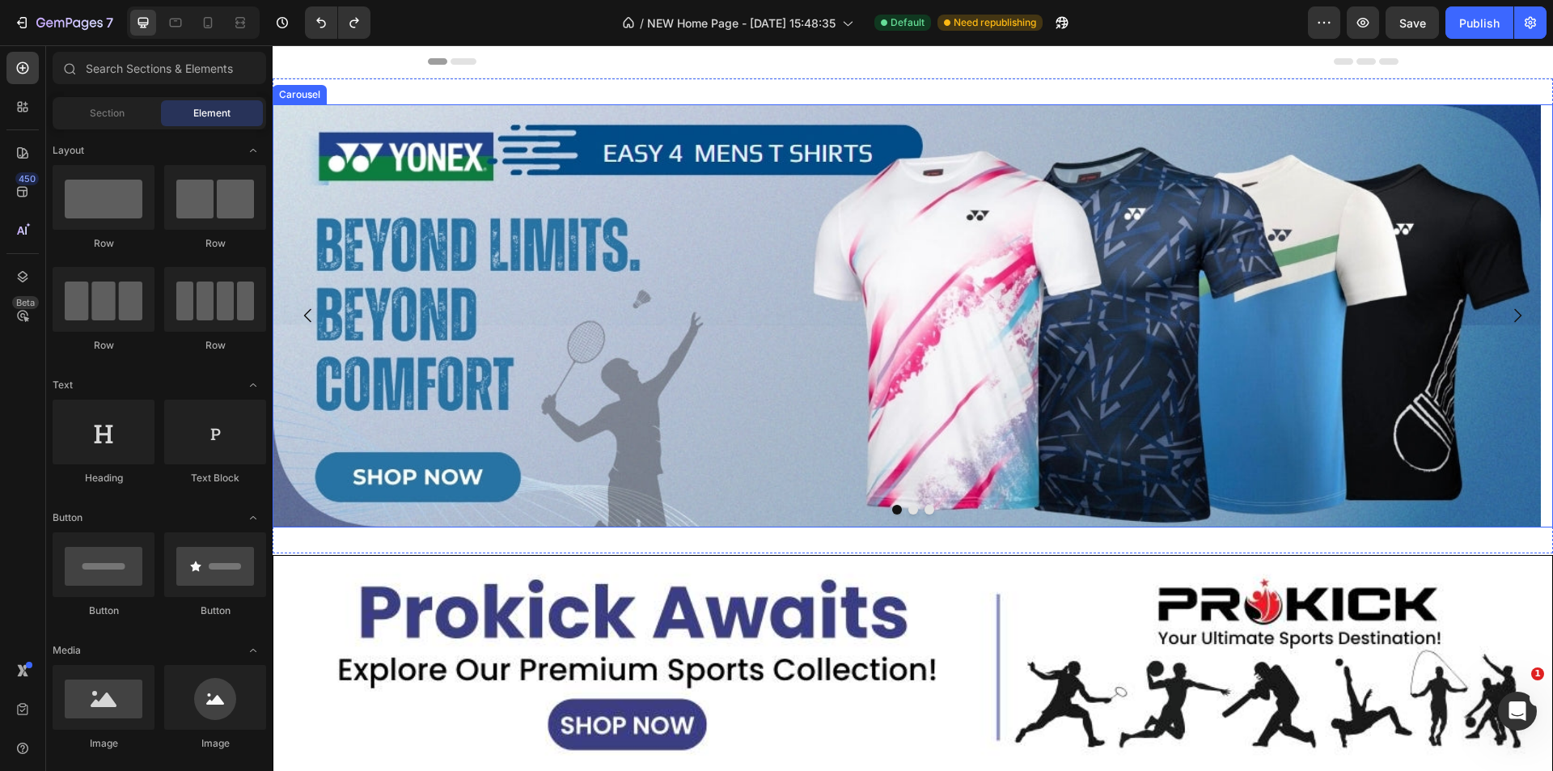
click at [908, 511] on button "Dot" at bounding box center [913, 510] width 10 height 10
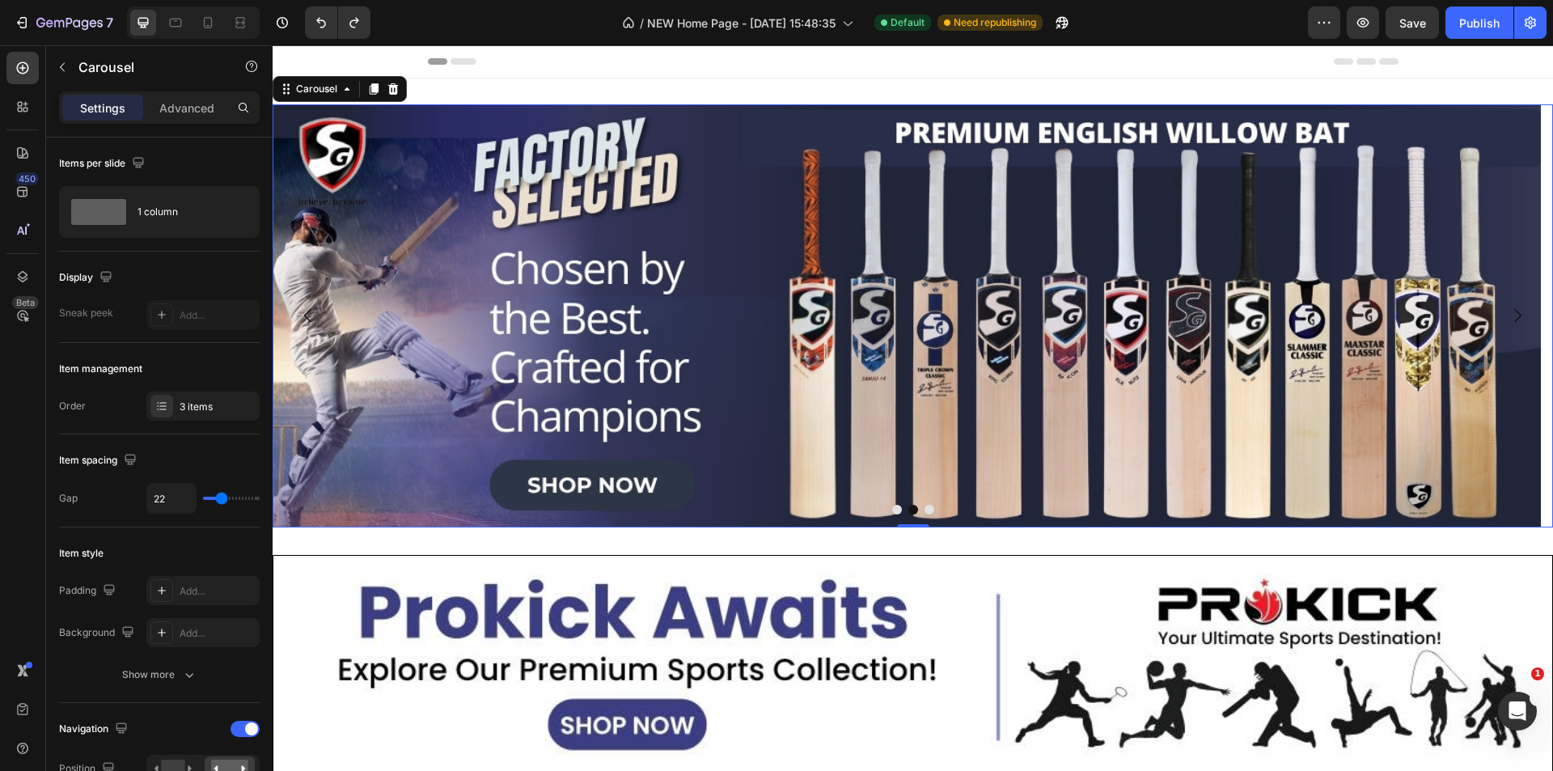
click at [924, 506] on button "Dot" at bounding box center [929, 510] width 10 height 10
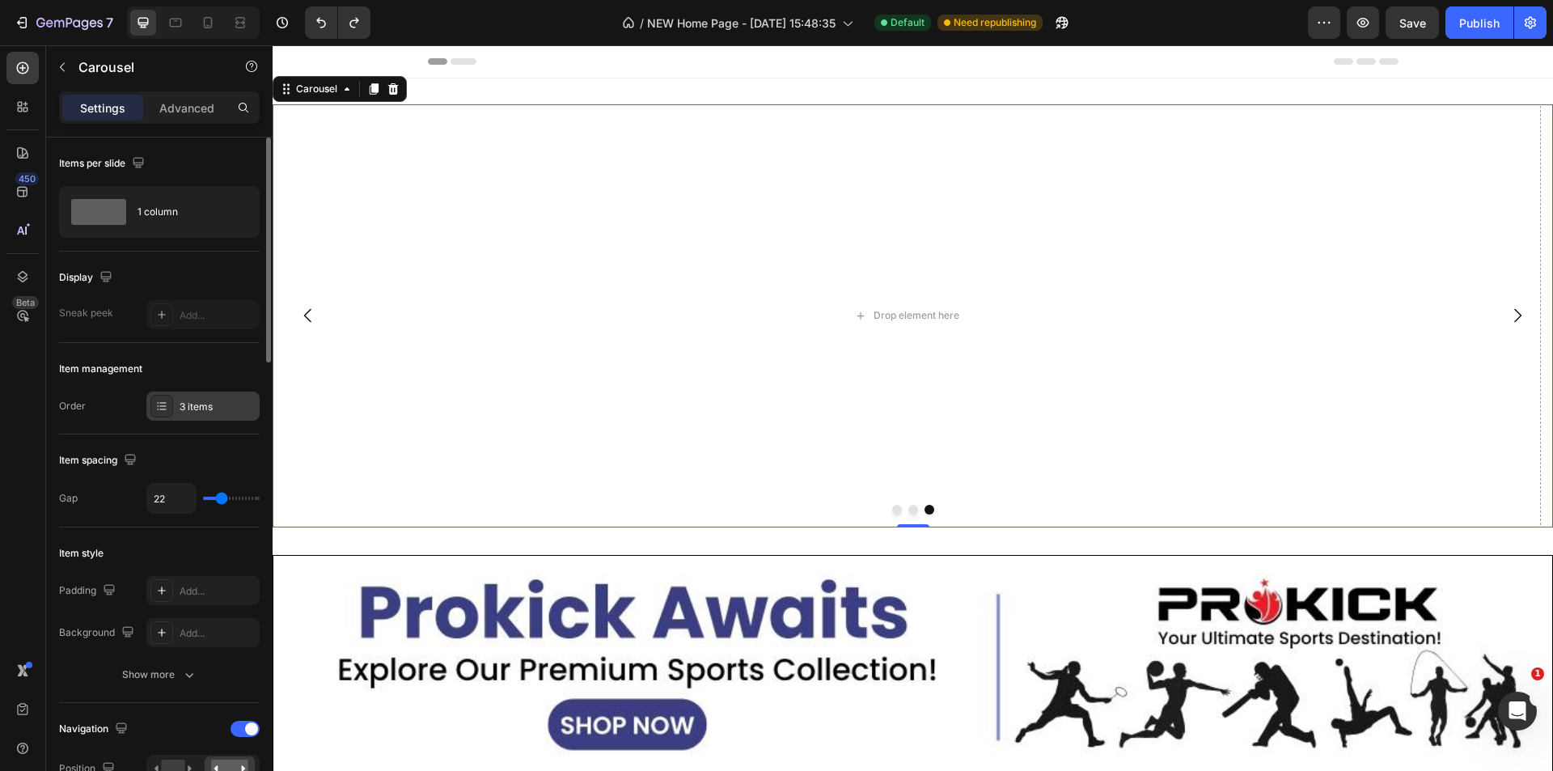
click at [162, 417] on div at bounding box center [161, 406] width 23 height 23
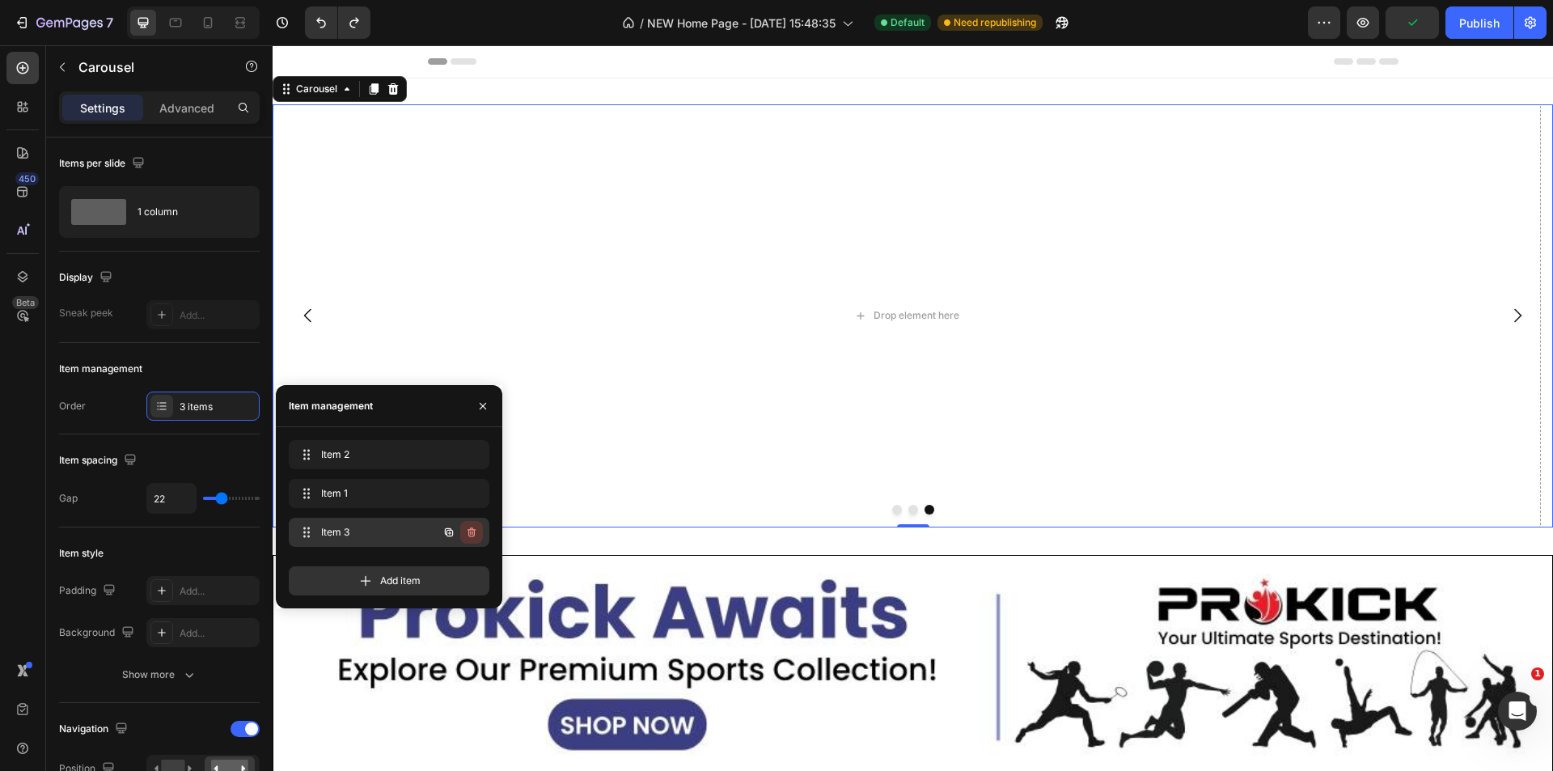
click at [476, 530] on icon "button" at bounding box center [471, 532] width 8 height 10
click at [455, 532] on div "Delete" at bounding box center [461, 532] width 30 height 15
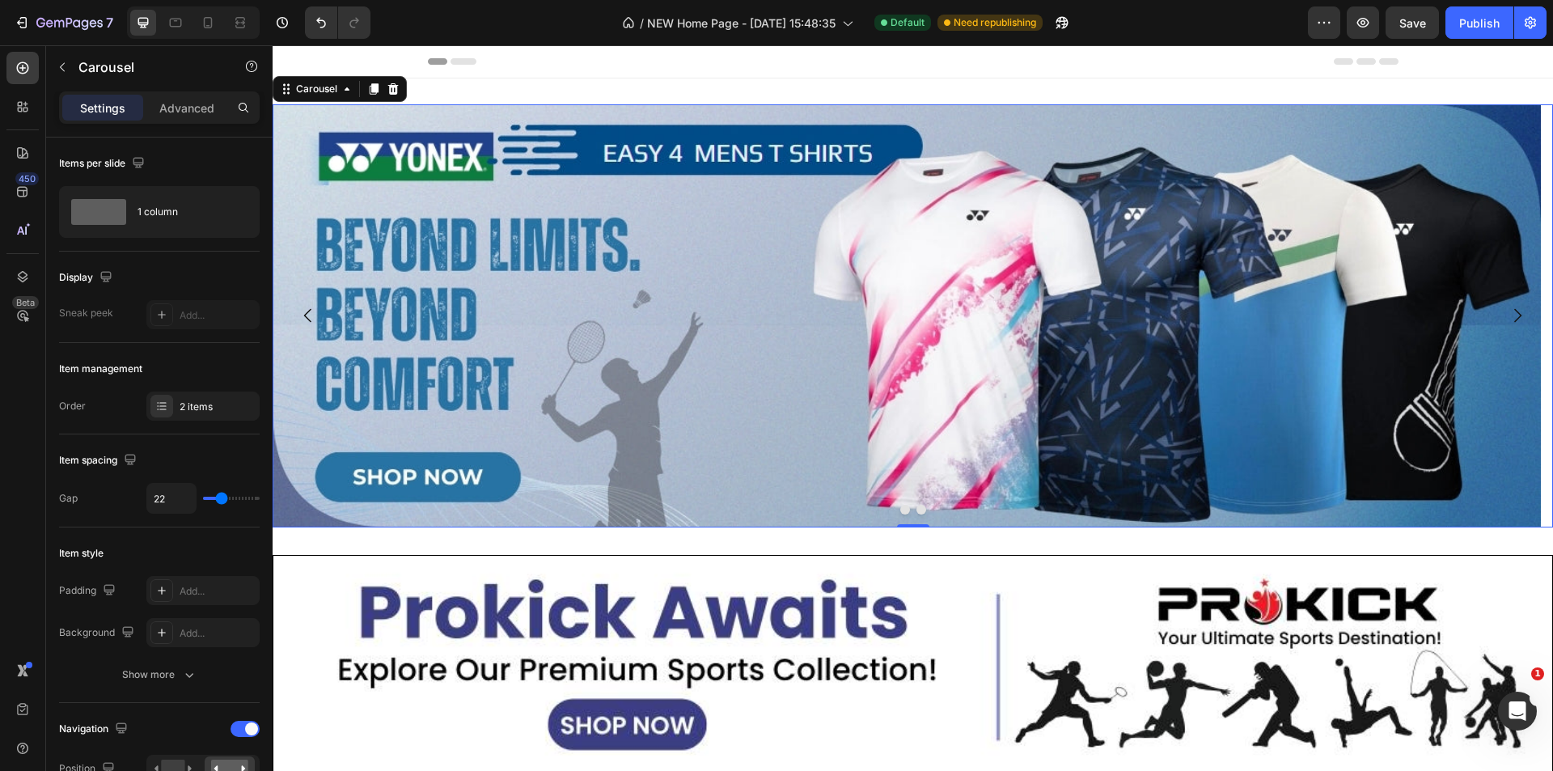
click at [916, 506] on button "Dot" at bounding box center [921, 510] width 10 height 10
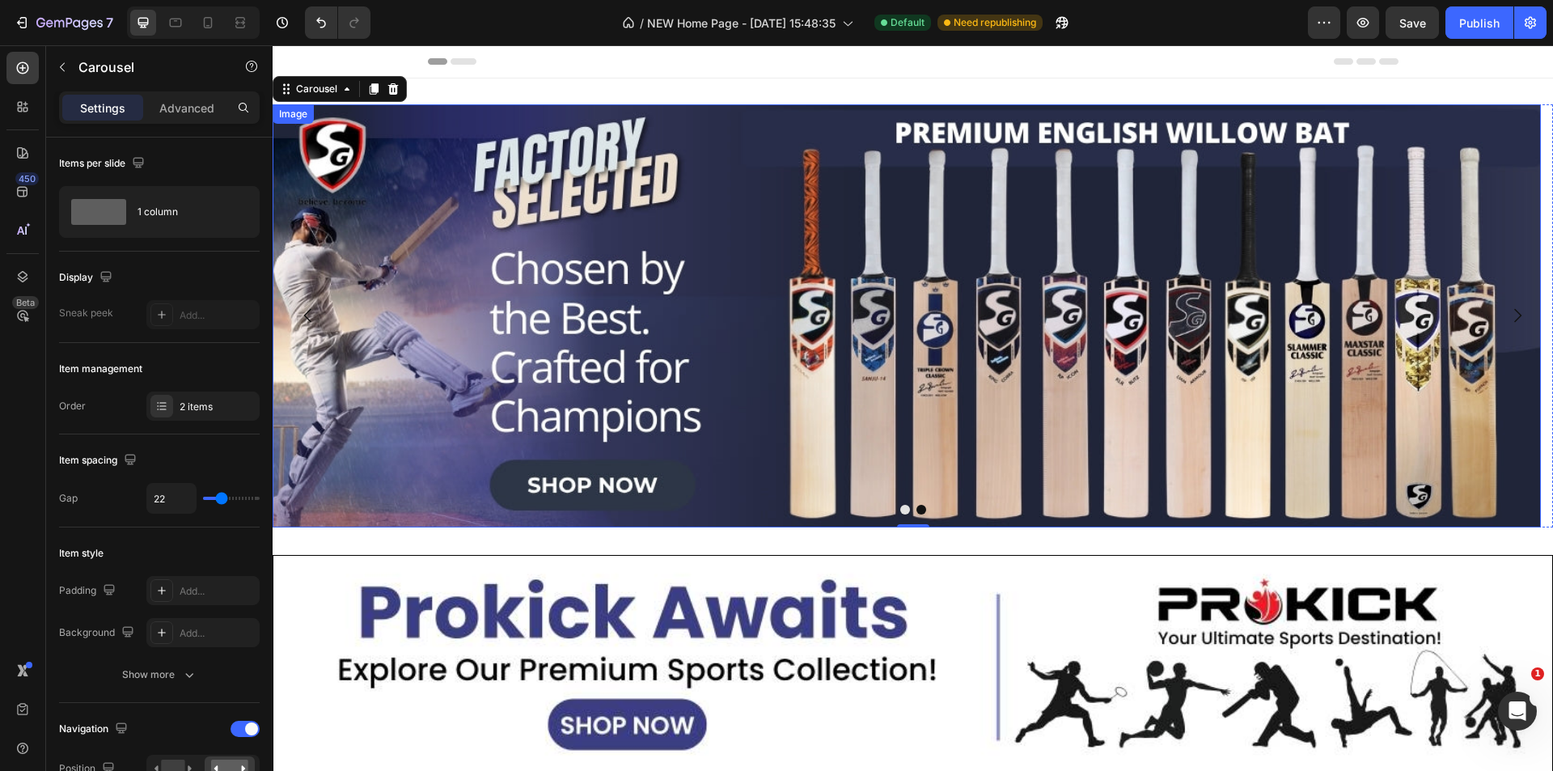
click at [748, 313] on img at bounding box center [907, 315] width 1268 height 423
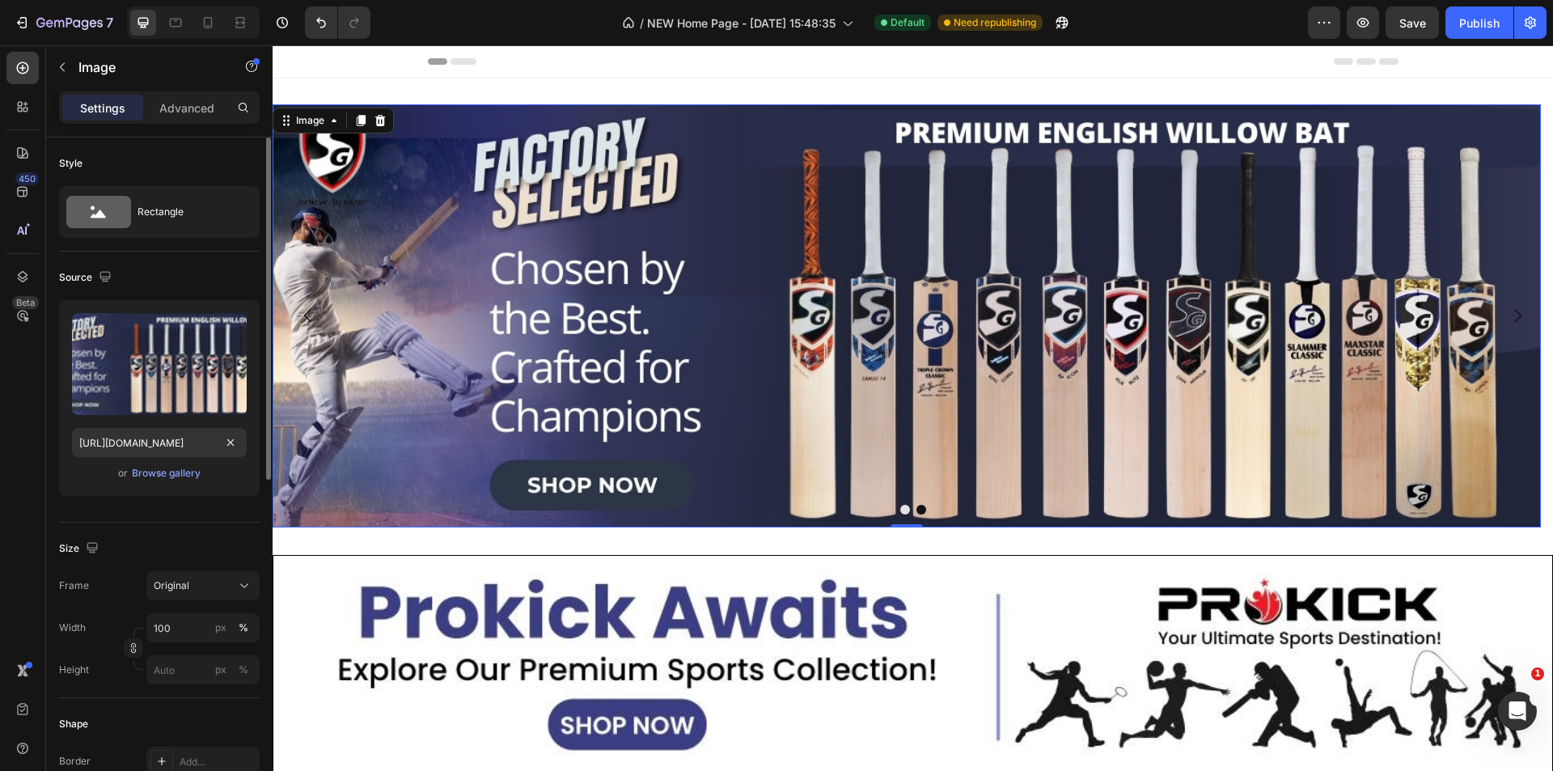
scroll to position [404, 0]
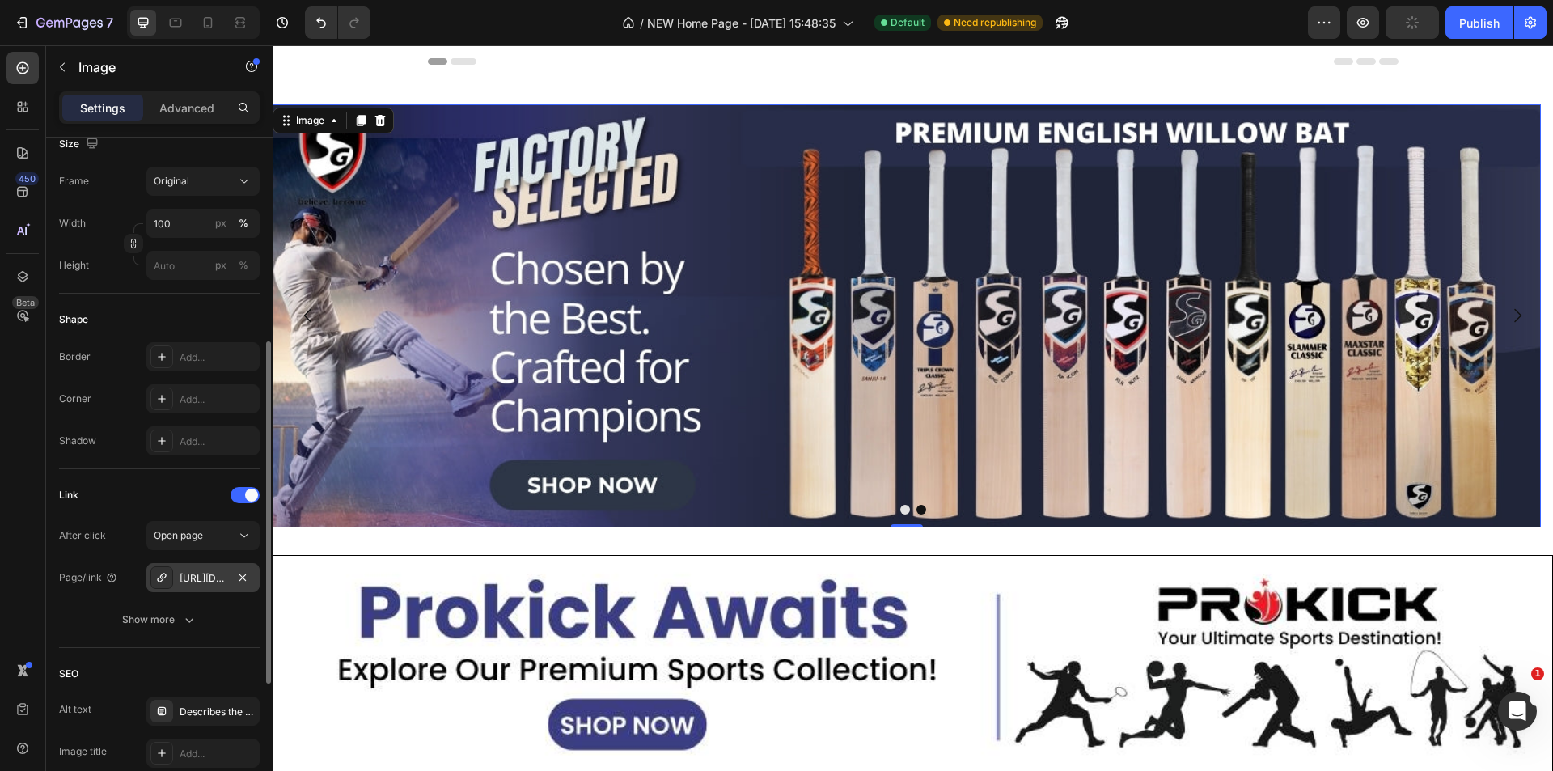
click at [205, 576] on div "[URL][DOMAIN_NAME]" at bounding box center [203, 578] width 47 height 15
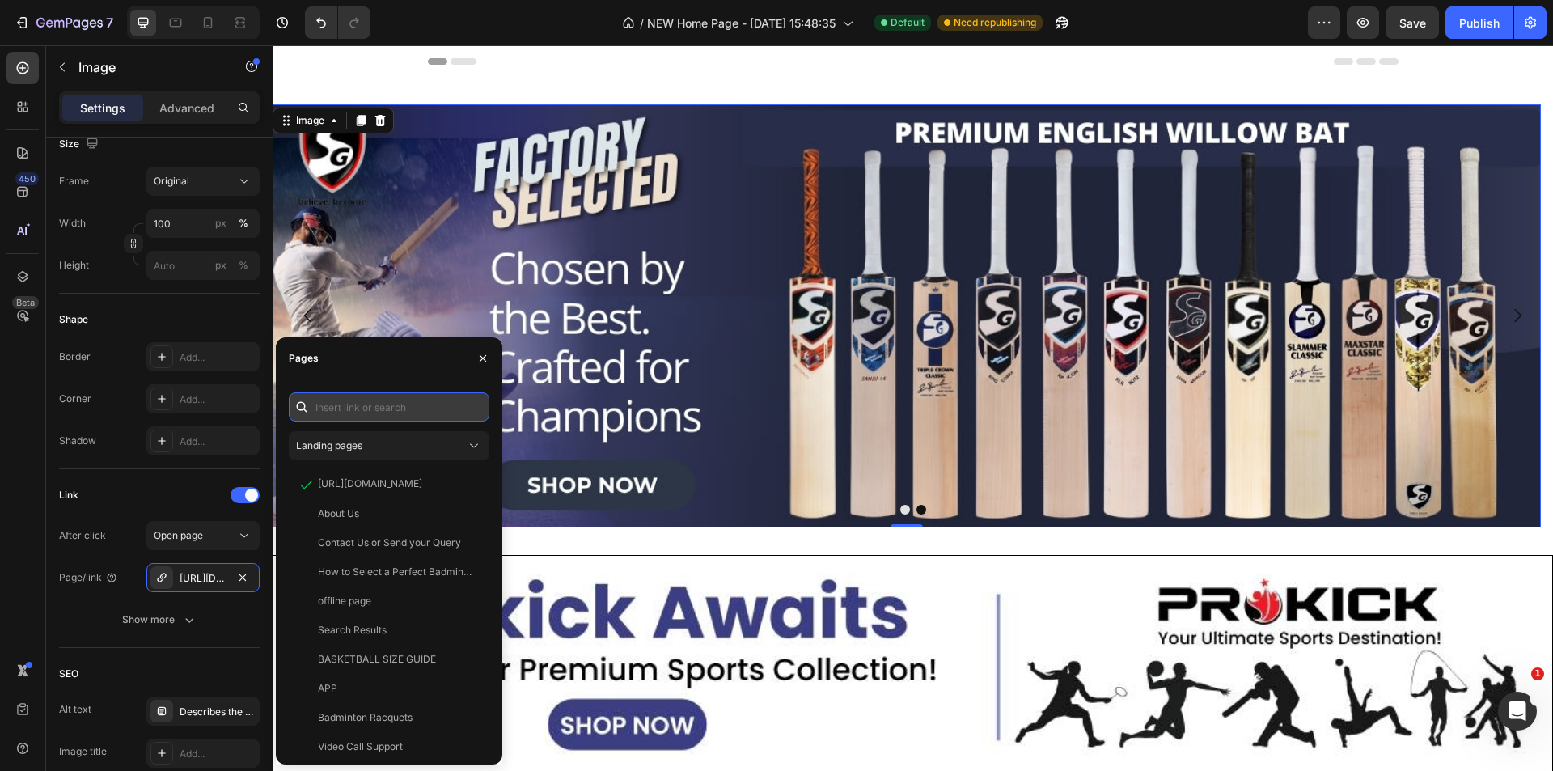
click at [362, 412] on input "text" at bounding box center [389, 406] width 201 height 29
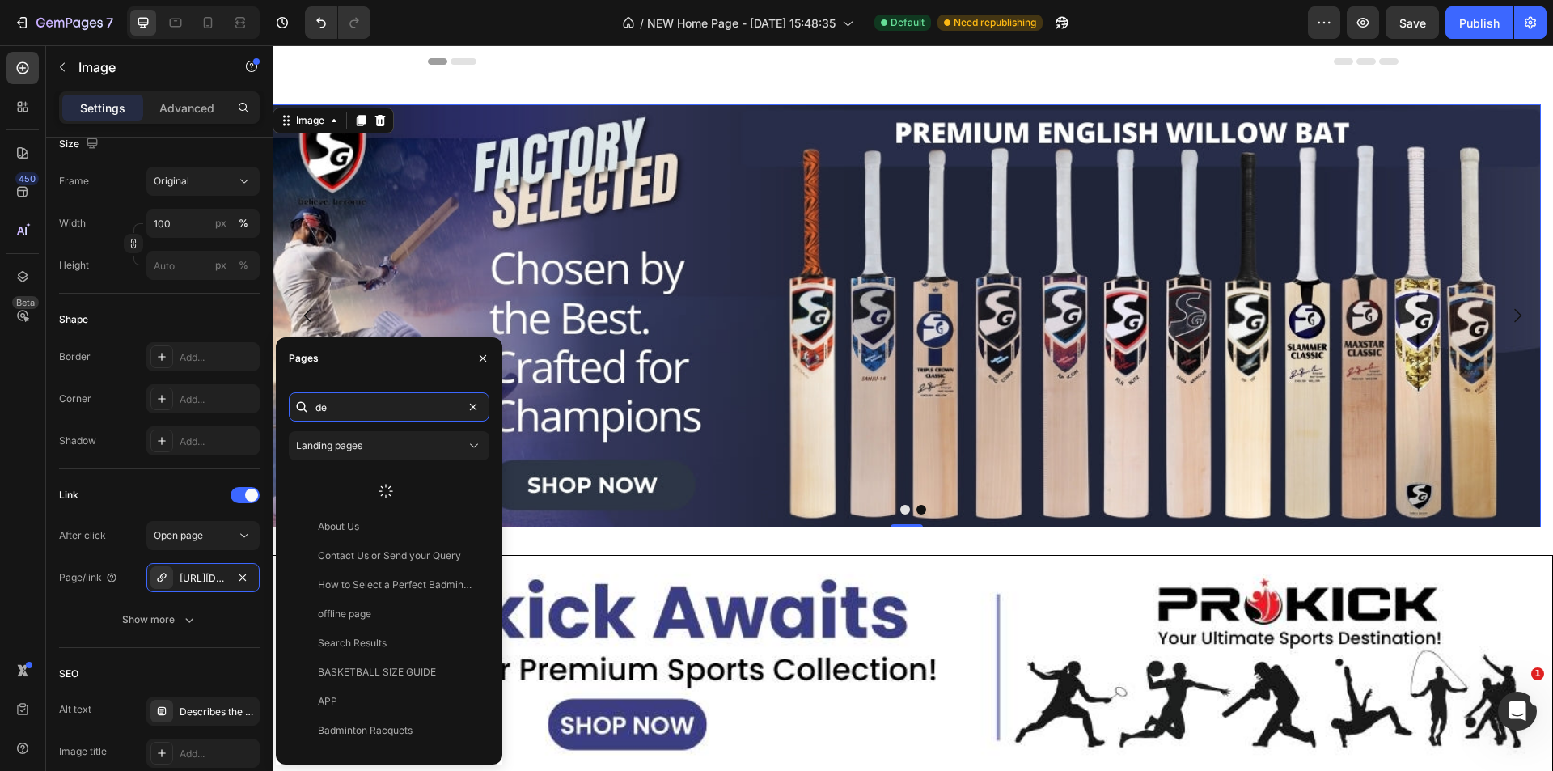
type input "d"
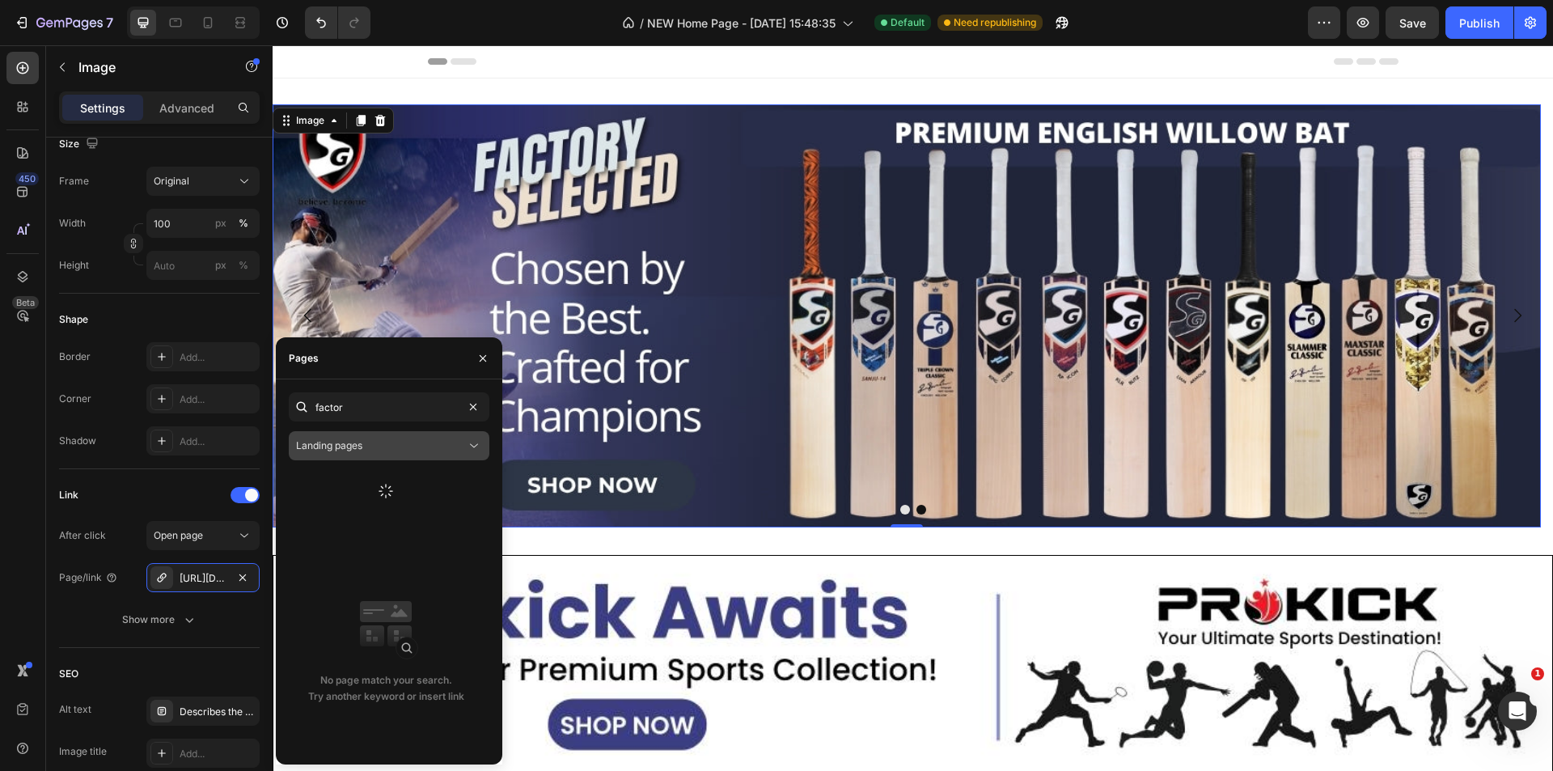
click at [349, 443] on span "Landing pages" at bounding box center [329, 445] width 66 height 12
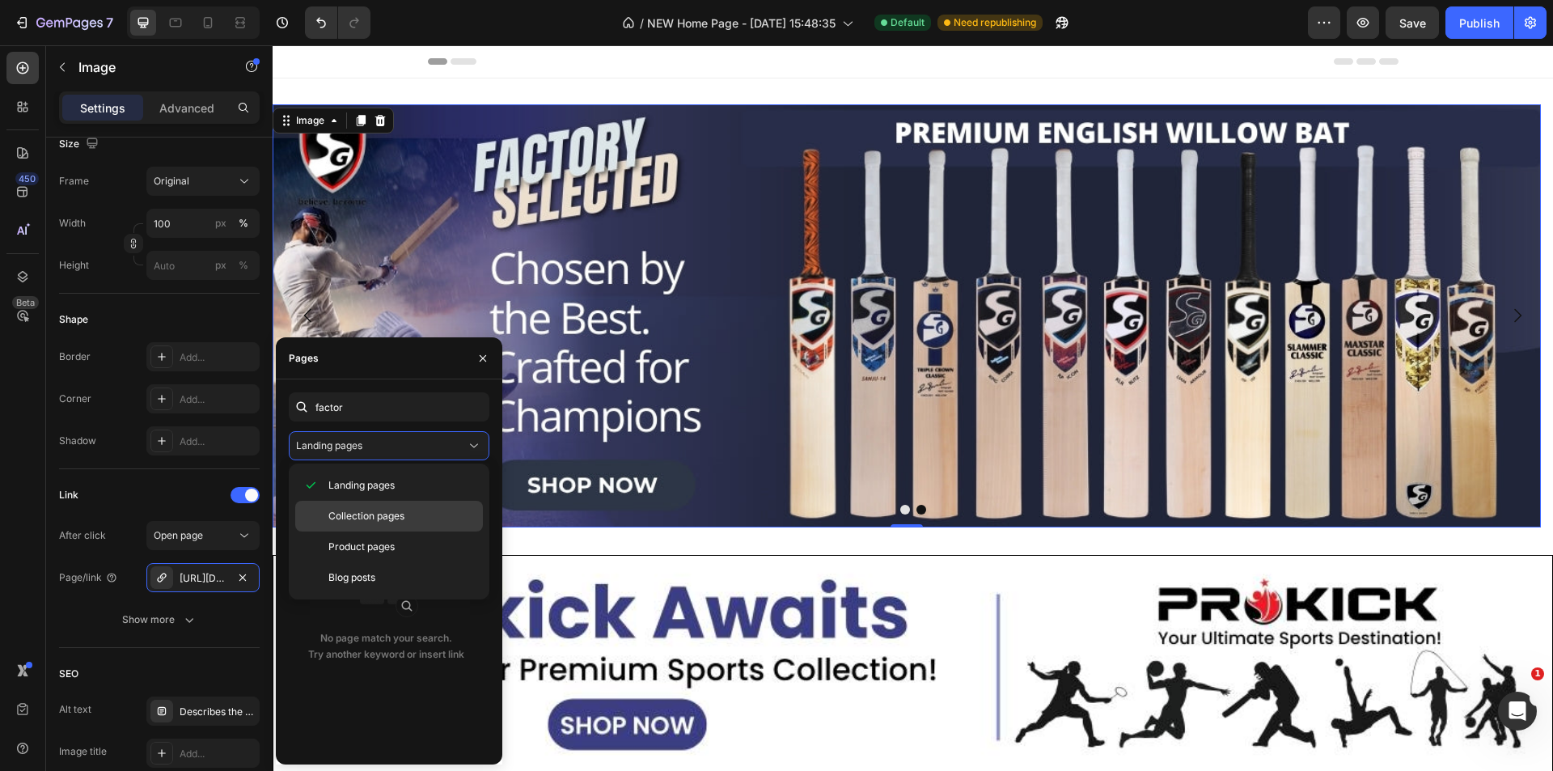
click at [350, 515] on span "Collection pages" at bounding box center [366, 516] width 76 height 15
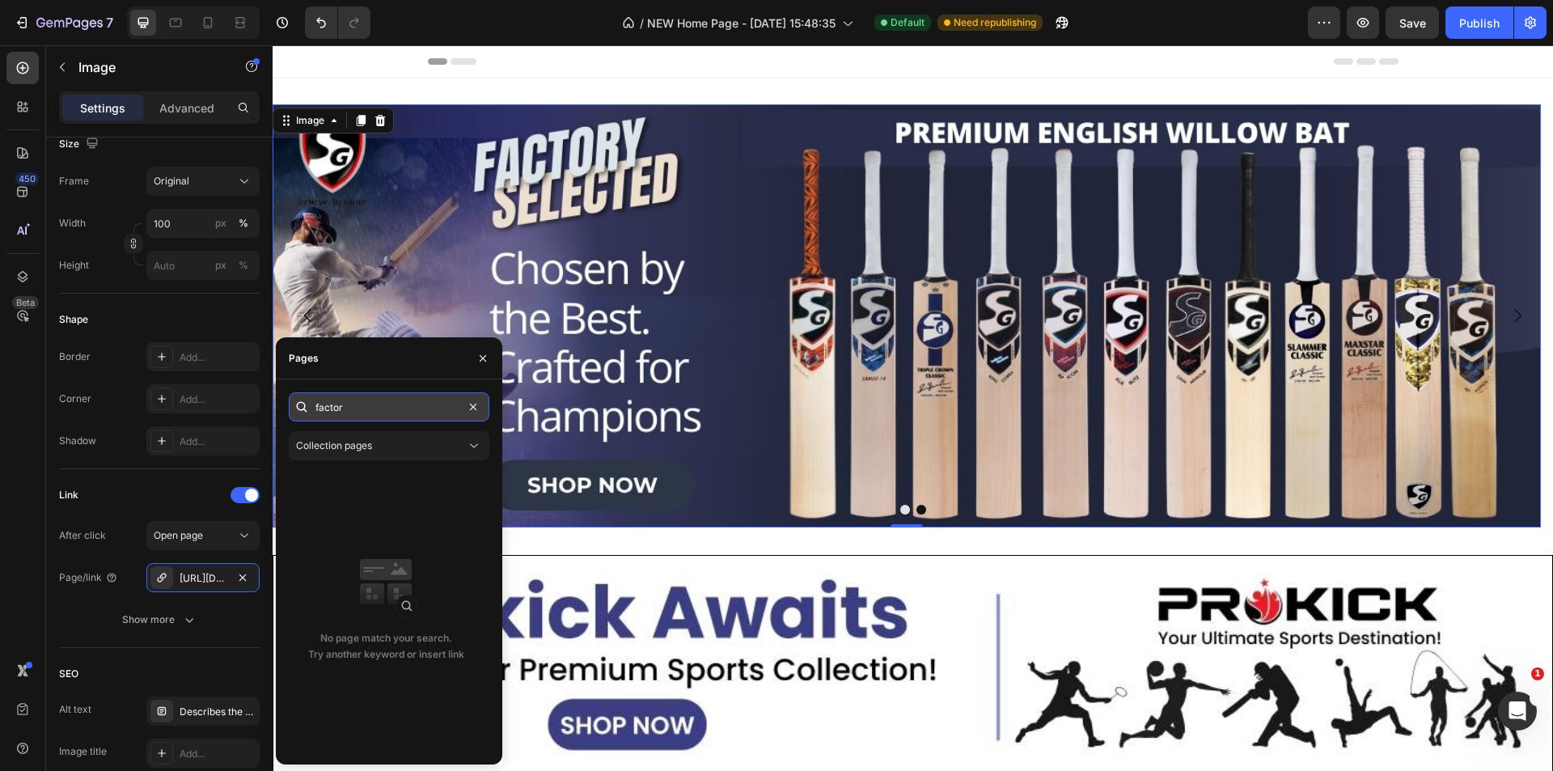
click at [377, 401] on input "factor" at bounding box center [389, 406] width 201 height 29
type input "f"
paste input "[URL][DOMAIN_NAME]"
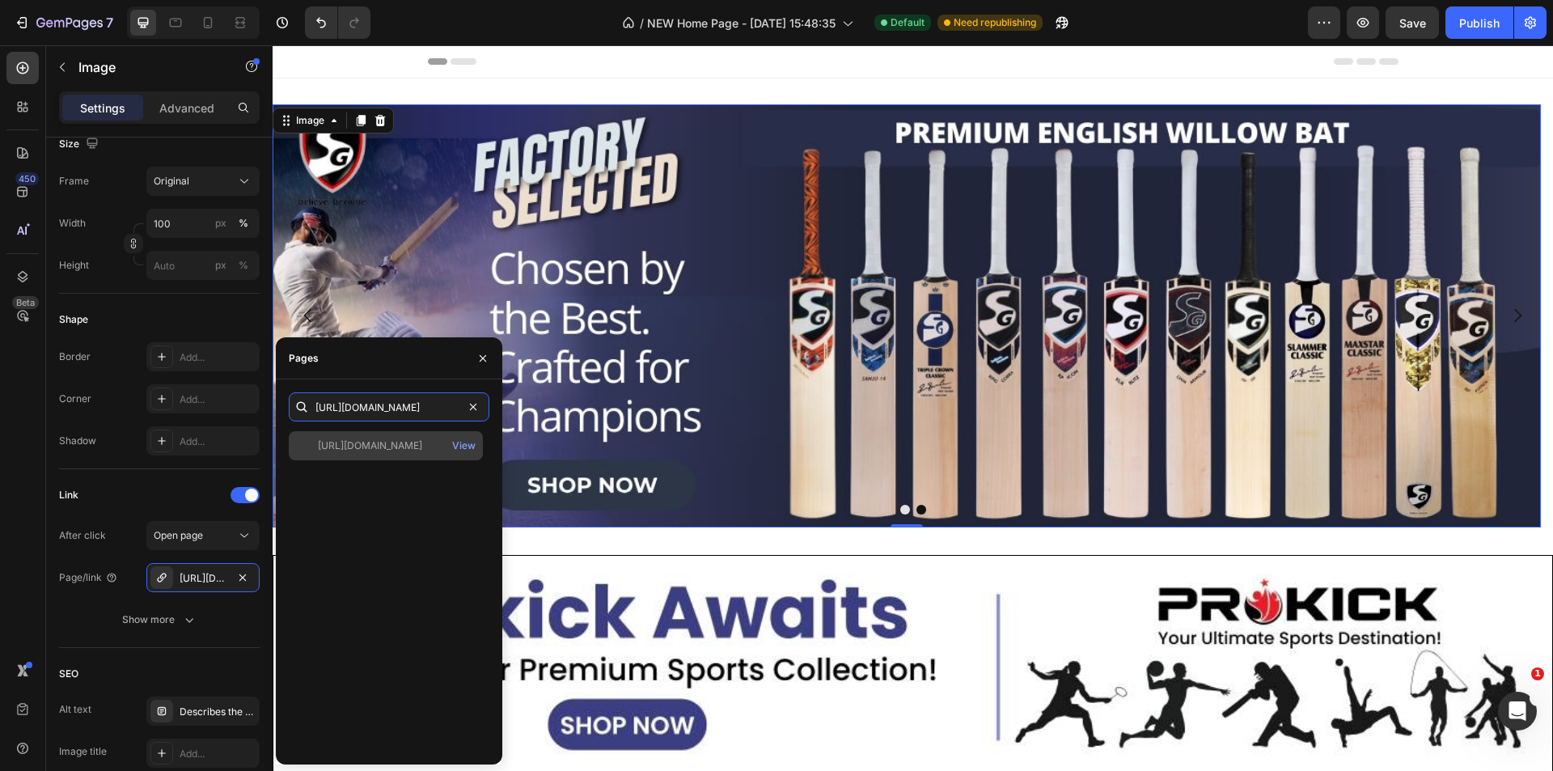
type input "[URL][DOMAIN_NAME]"
click at [383, 447] on div "[URL][DOMAIN_NAME]" at bounding box center [370, 445] width 104 height 15
click at [176, 498] on div "Link" at bounding box center [159, 495] width 201 height 26
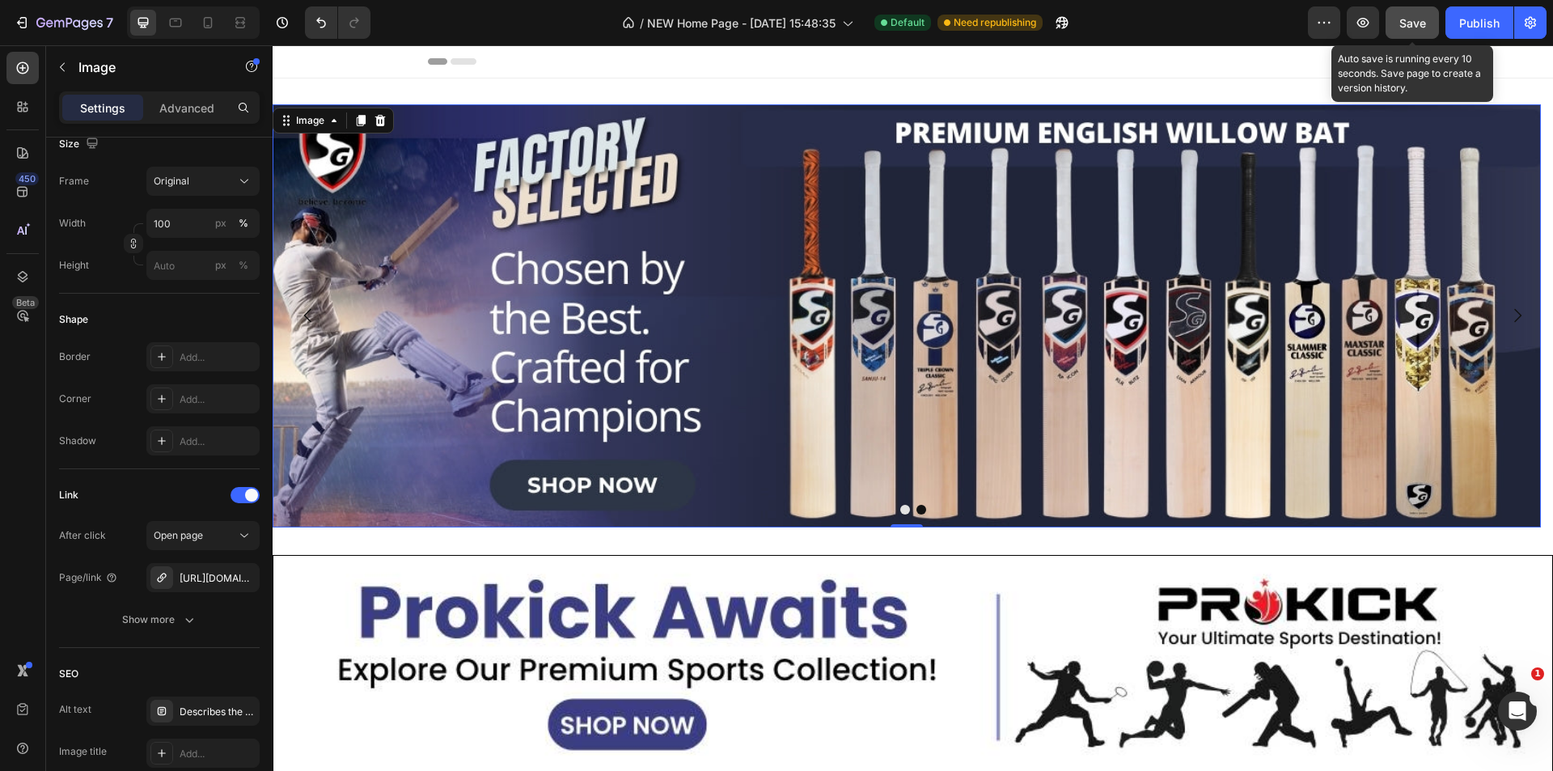
click at [1402, 23] on span "Save" at bounding box center [1412, 23] width 27 height 14
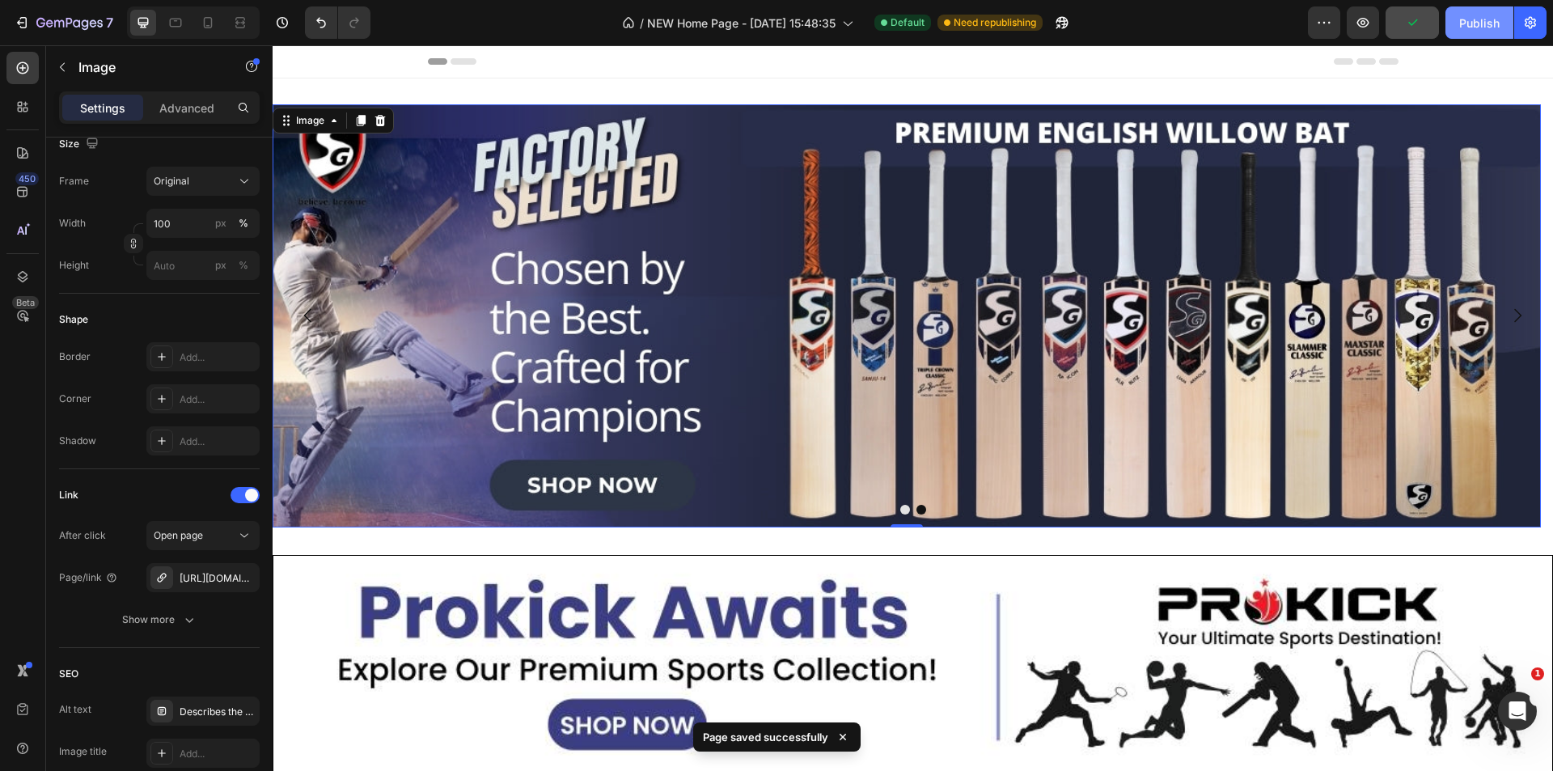
click at [1470, 21] on div "Publish" at bounding box center [1479, 23] width 40 height 17
